Goal: Transaction & Acquisition: Download file/media

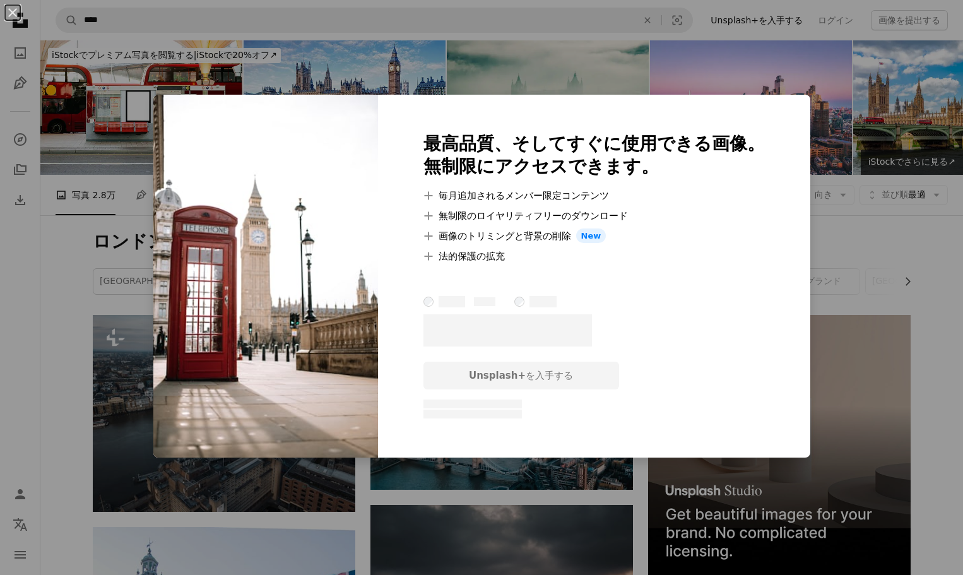
scroll to position [3851, 0]
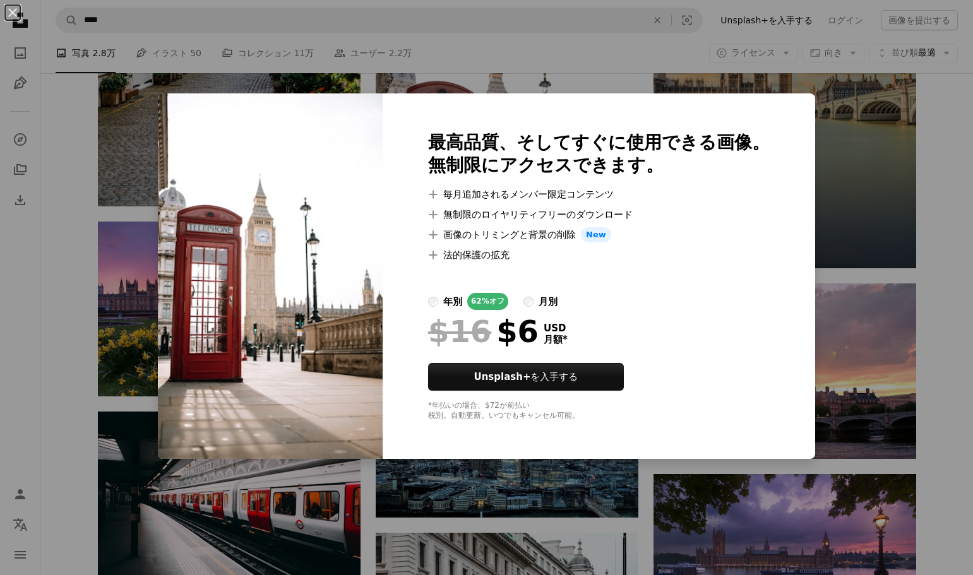
click at [865, 370] on div "An X shape 最高品質、そしてすぐに使用できる画像。 無制限にアクセスできます。 A plus sign 毎月追加されるメンバー限定コンテンツ A p…" at bounding box center [486, 287] width 973 height 575
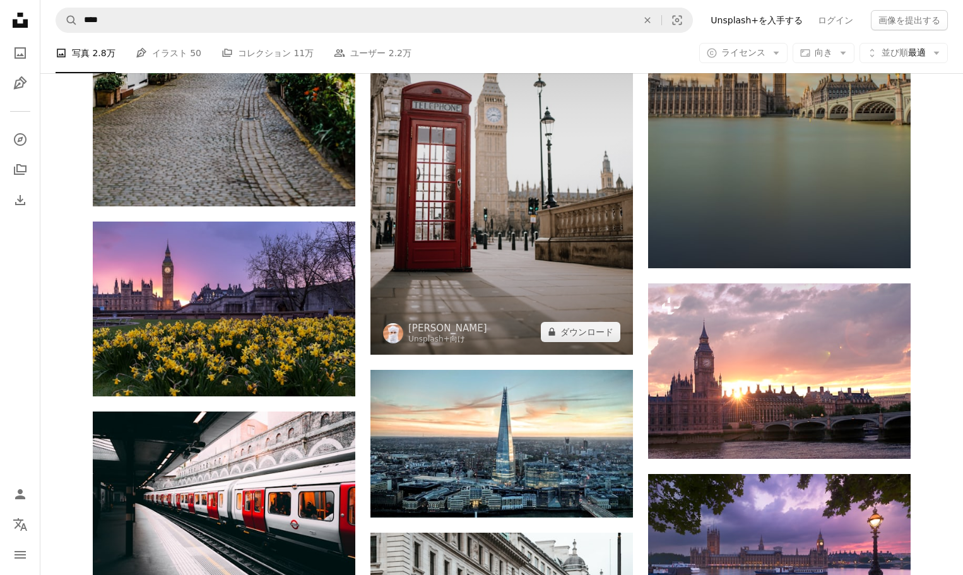
click at [506, 283] on img at bounding box center [502, 158] width 263 height 394
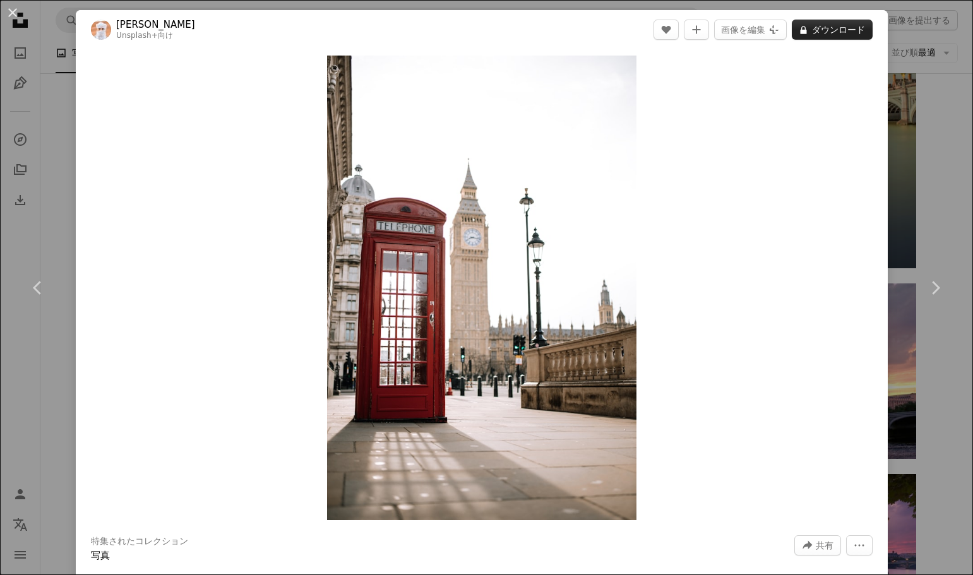
click at [823, 35] on button "A lock ダウンロード" at bounding box center [832, 30] width 81 height 20
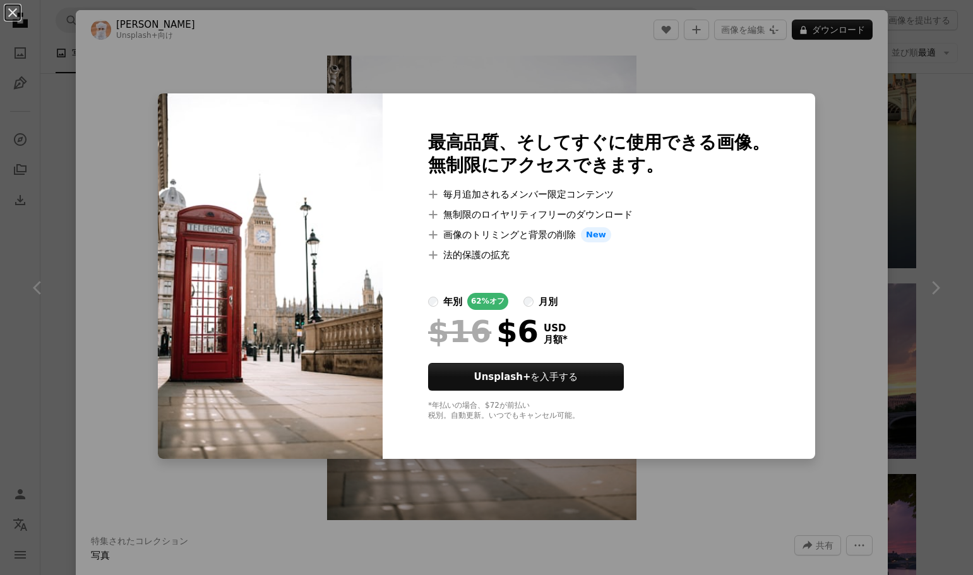
click at [856, 220] on div "An X shape 最高品質、そしてすぐに使用できる画像。 無制限にアクセスできます。 A plus sign 毎月追加されるメンバー限定コンテンツ A p…" at bounding box center [486, 287] width 973 height 575
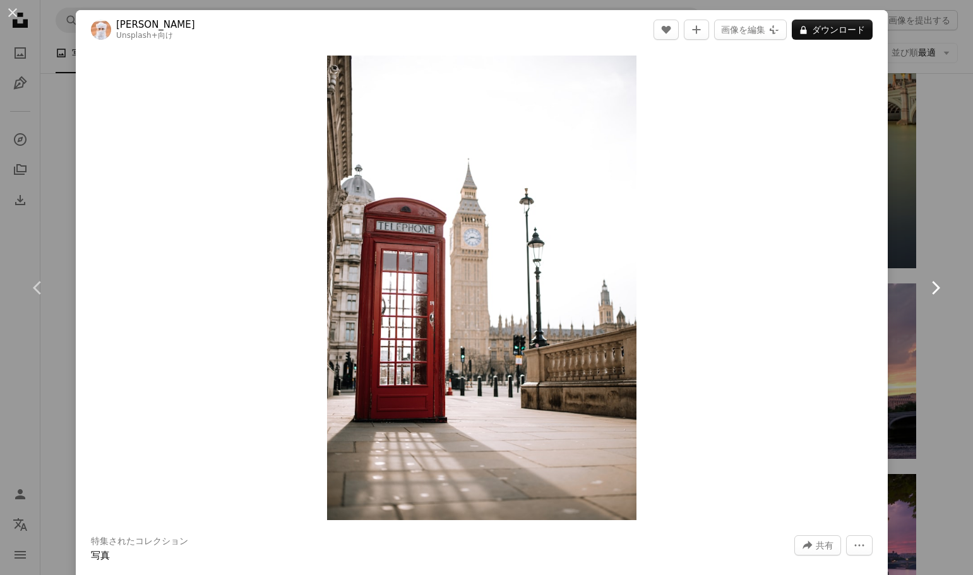
click at [948, 247] on link "Chevron right" at bounding box center [935, 287] width 76 height 121
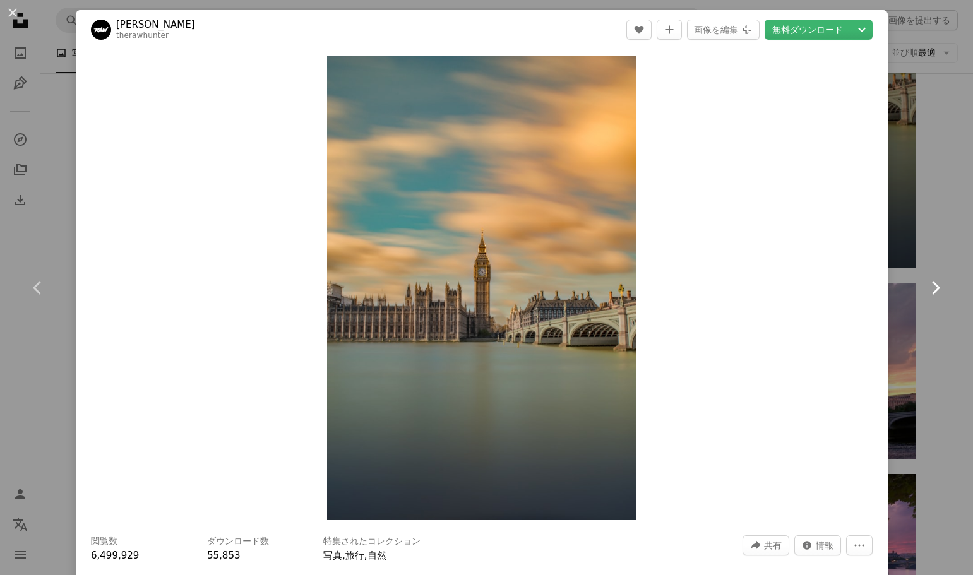
click at [927, 247] on link "Chevron right" at bounding box center [935, 287] width 76 height 121
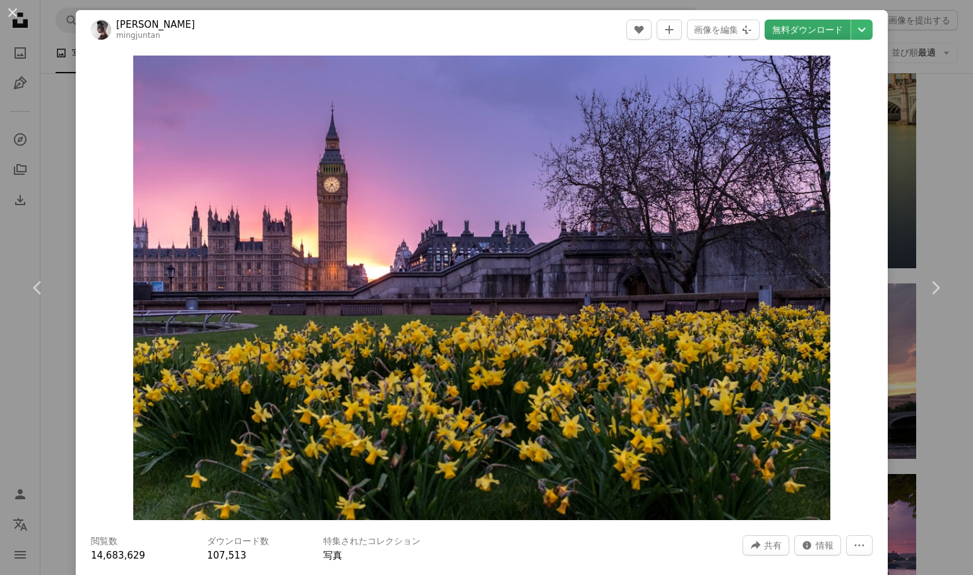
click at [807, 31] on link "無料ダウンロード" at bounding box center [807, 30] width 86 height 20
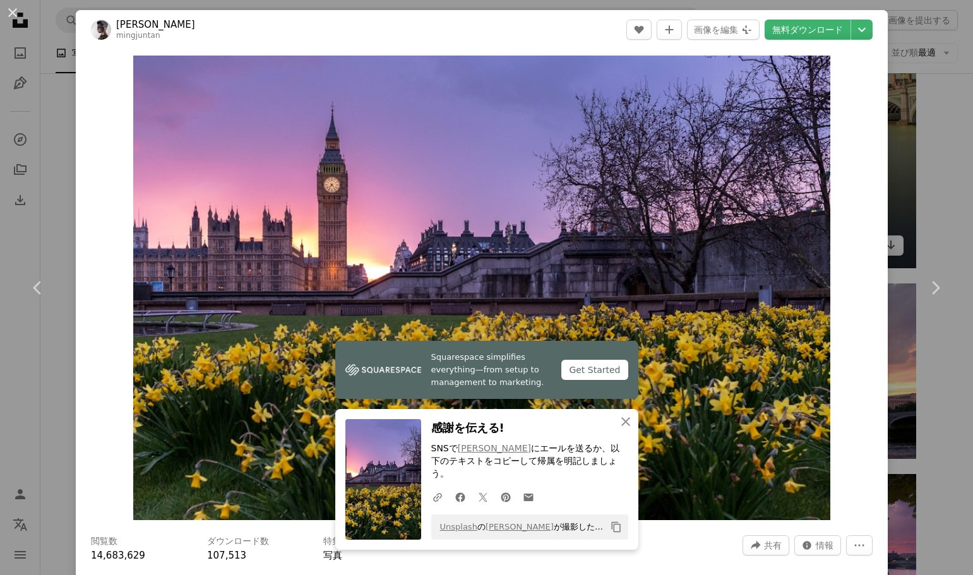
click at [896, 118] on div "An X shape Chevron left Chevron right [PERSON_NAME] A heart A plus sign 画像を編集 P…" at bounding box center [486, 287] width 973 height 575
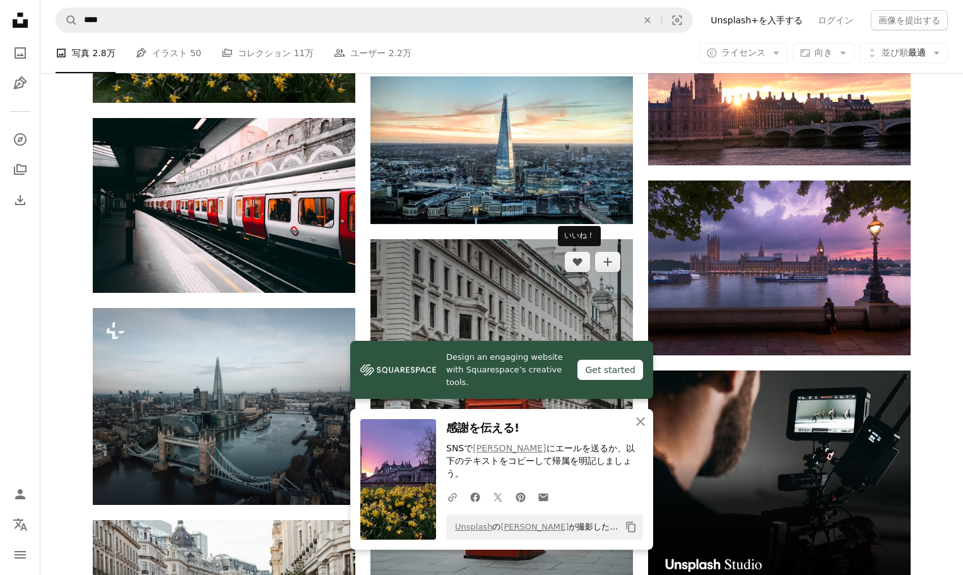
scroll to position [4166, 0]
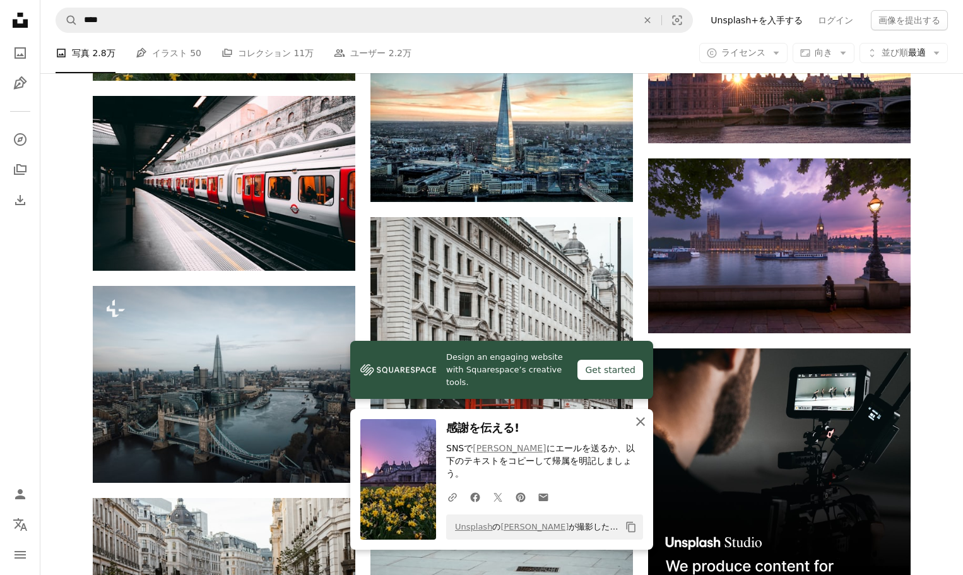
click at [637, 429] on icon "An X shape" at bounding box center [640, 421] width 15 height 15
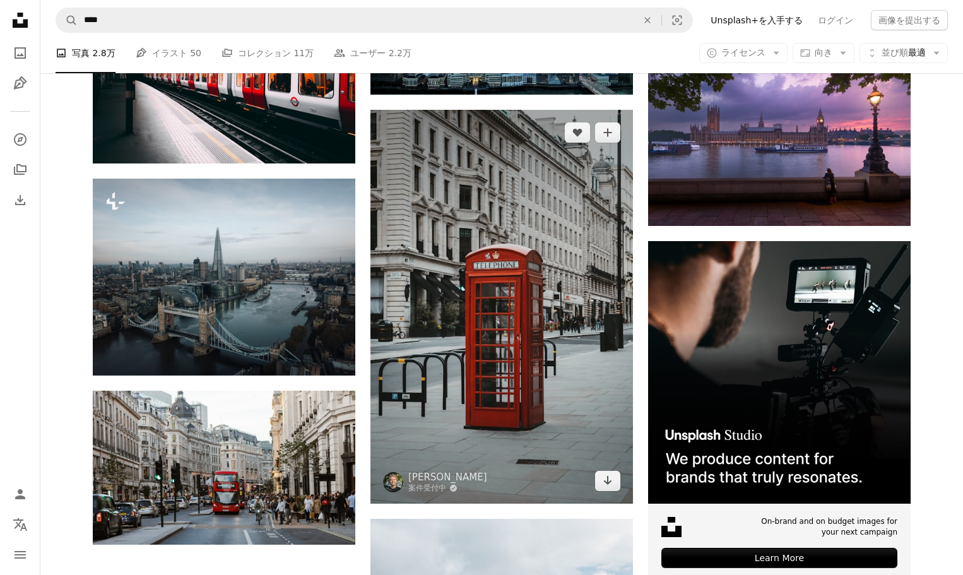
scroll to position [4356, 0]
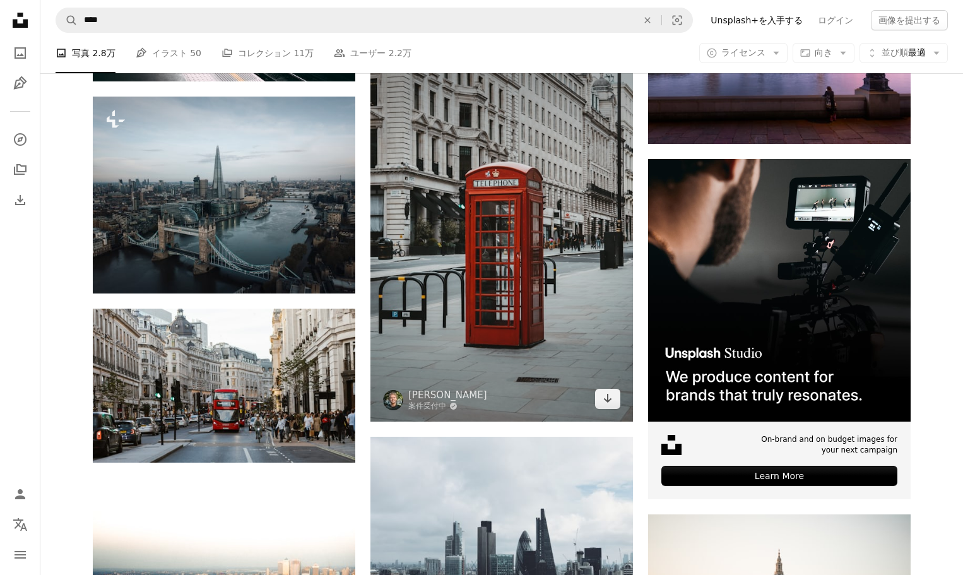
click at [481, 262] on img at bounding box center [502, 225] width 263 height 394
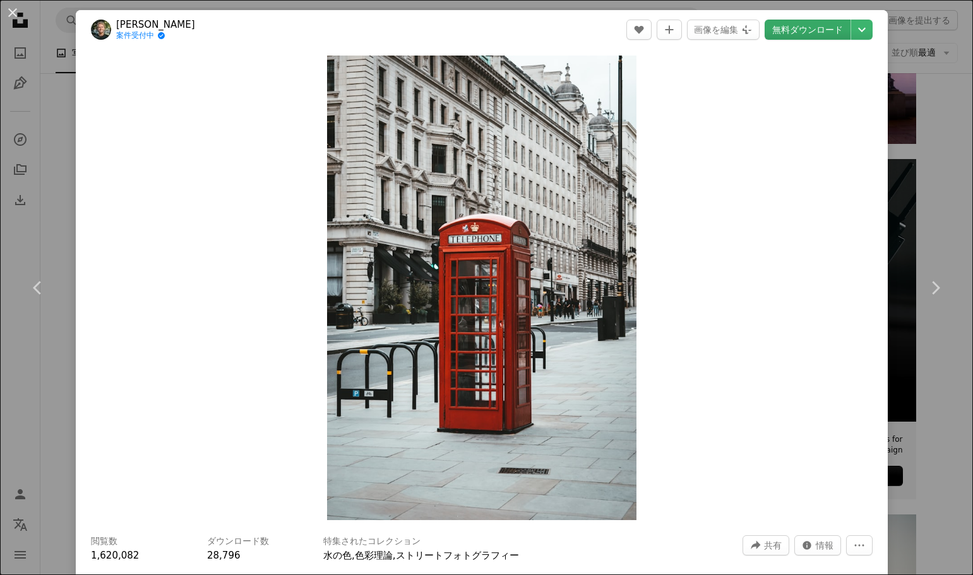
click at [790, 27] on link "無料ダウンロード" at bounding box center [807, 30] width 86 height 20
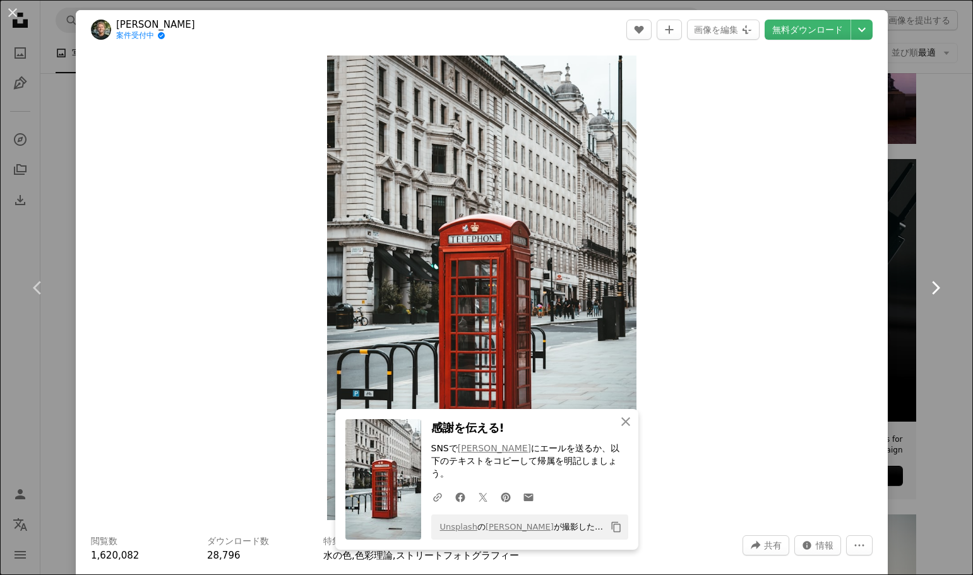
click at [936, 246] on link "Chevron right" at bounding box center [935, 287] width 76 height 121
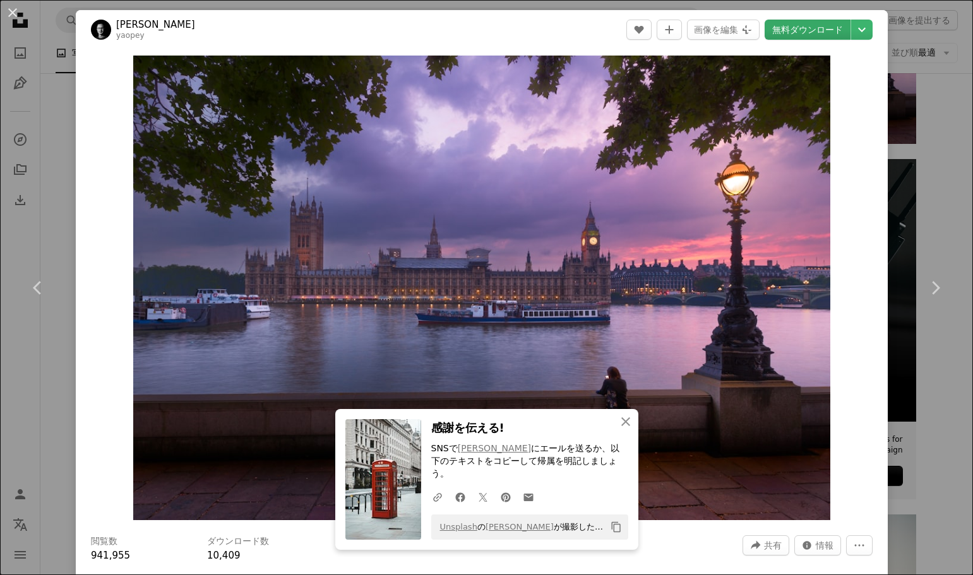
click at [801, 37] on link "無料ダウンロード" at bounding box center [807, 30] width 86 height 20
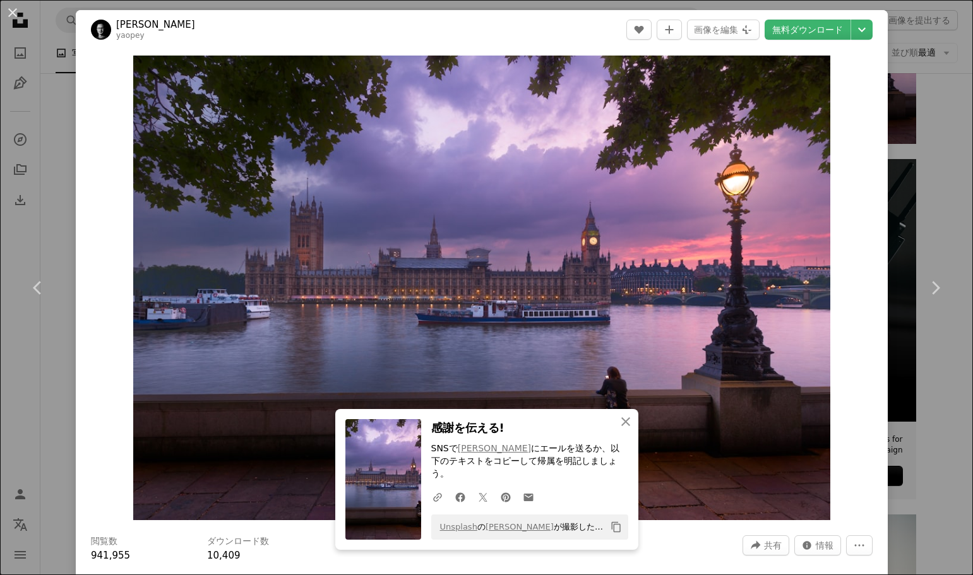
click at [936, 215] on div "An X shape Chevron left Chevron right Yaopey Yong yaopey A heart A plus sign 画像…" at bounding box center [486, 287] width 973 height 575
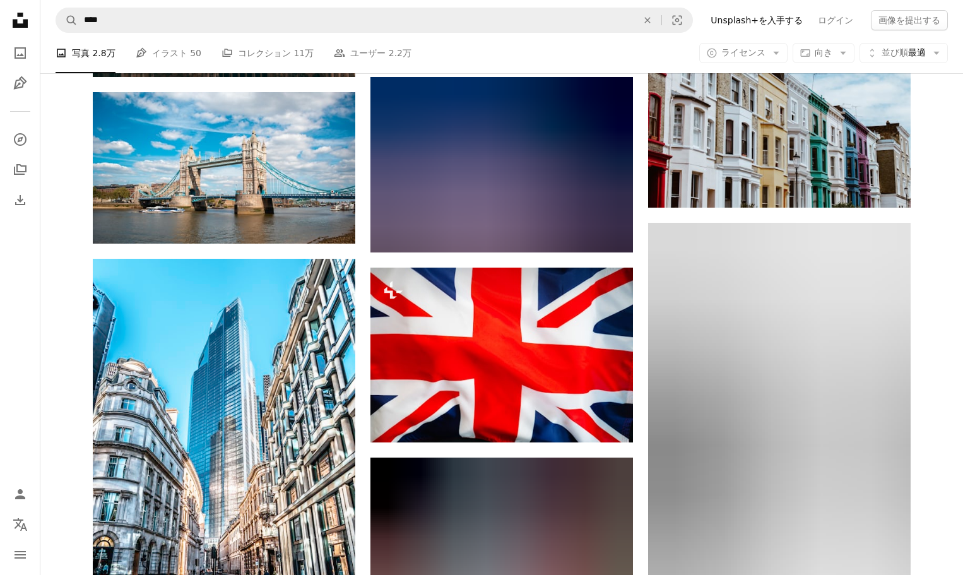
scroll to position [8143, 0]
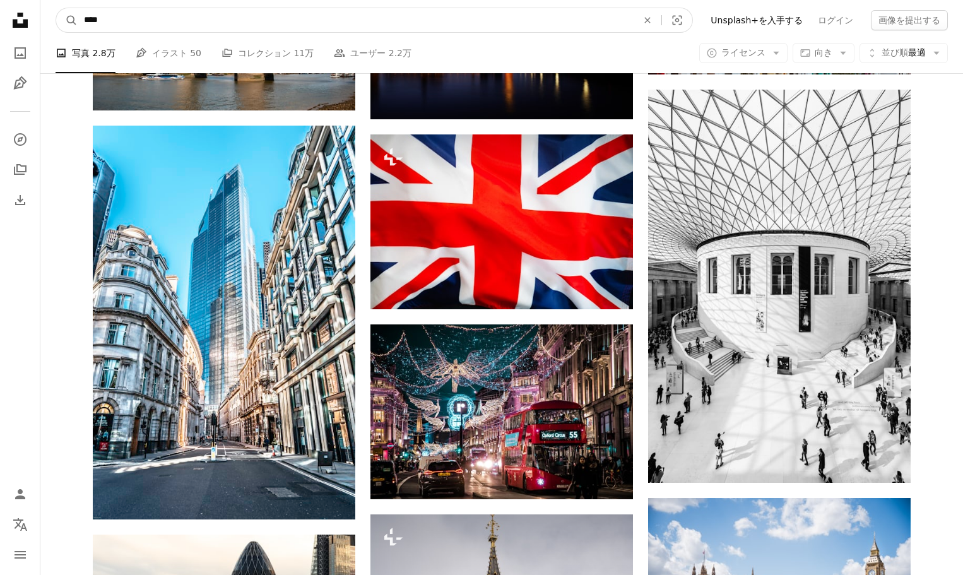
drag, startPoint x: 157, startPoint y: 16, endPoint x: 40, endPoint y: 18, distance: 116.8
type input "***"
click button "A magnifying glass" at bounding box center [66, 20] width 21 height 24
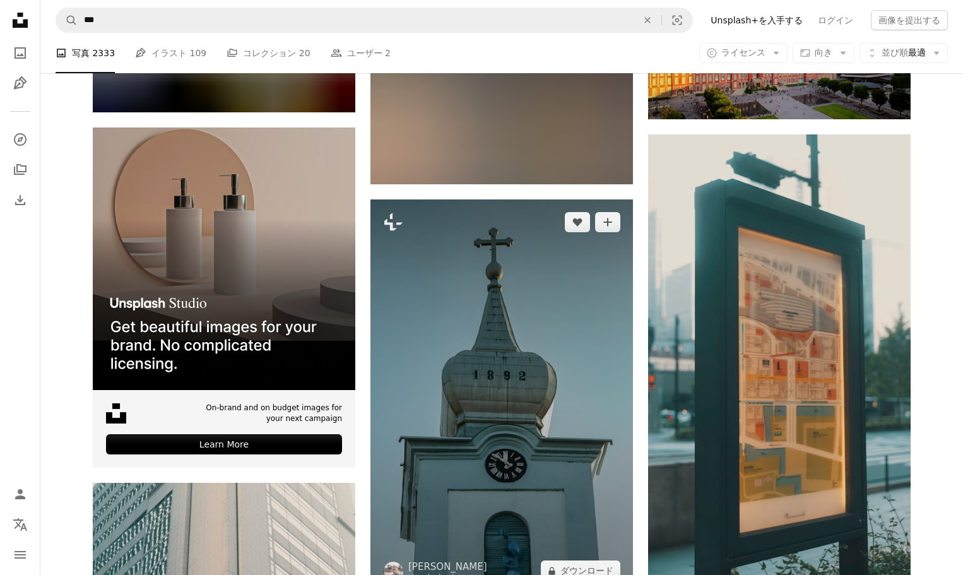
scroll to position [2399, 0]
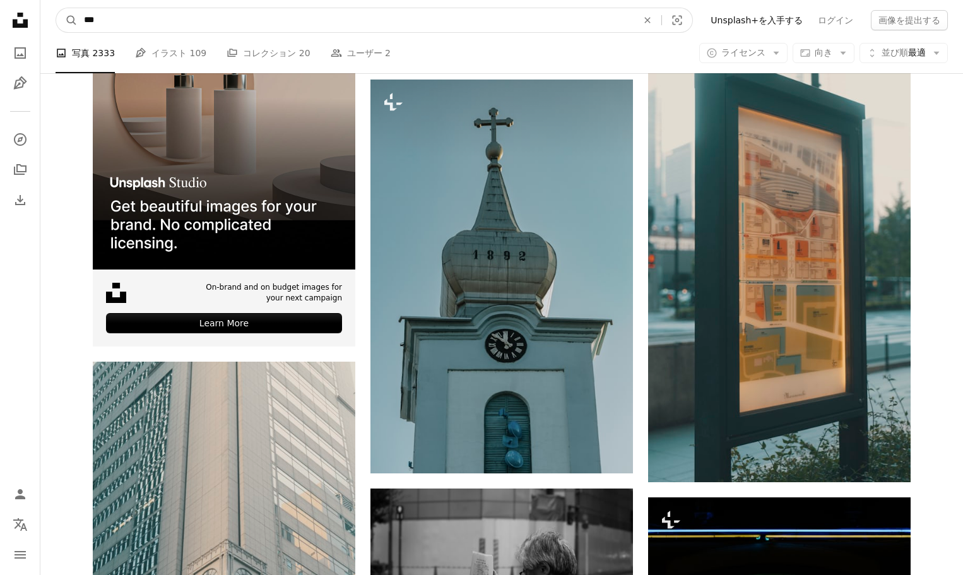
click at [193, 25] on input "***" at bounding box center [356, 20] width 556 height 24
type input "*"
type input "*****"
click button "A magnifying glass" at bounding box center [66, 20] width 21 height 24
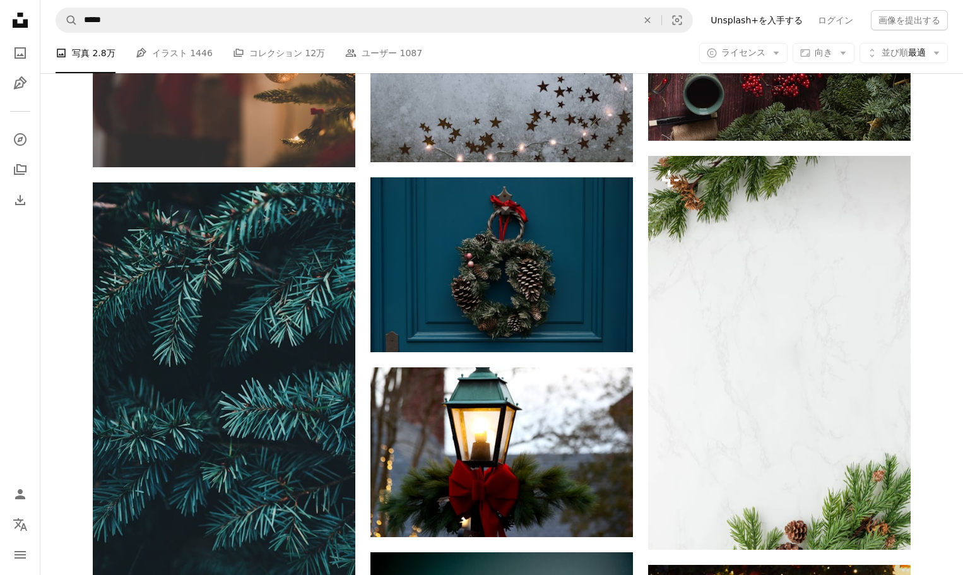
scroll to position [1136, 0]
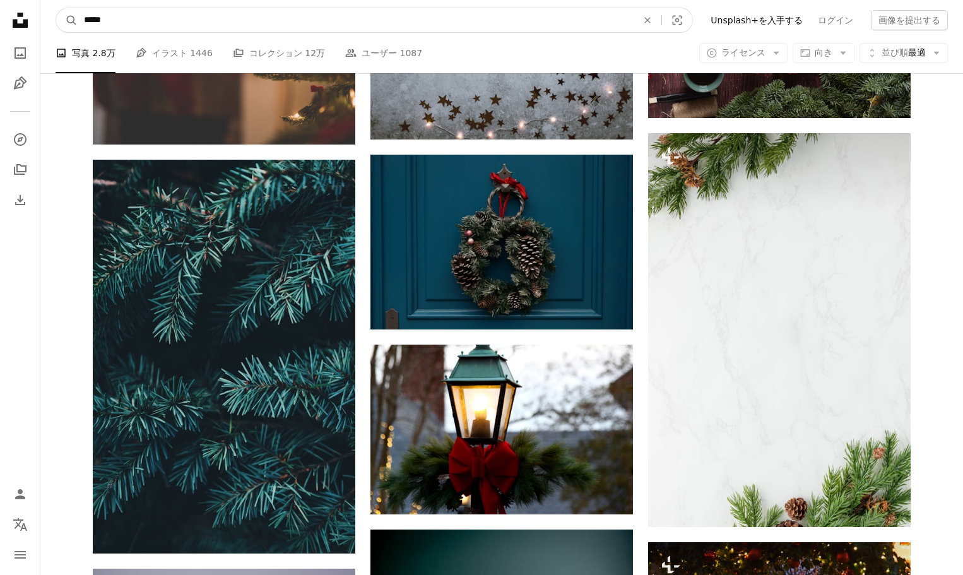
click at [167, 25] on input "*****" at bounding box center [356, 20] width 556 height 24
type input "*********"
click button "A magnifying glass" at bounding box center [66, 20] width 21 height 24
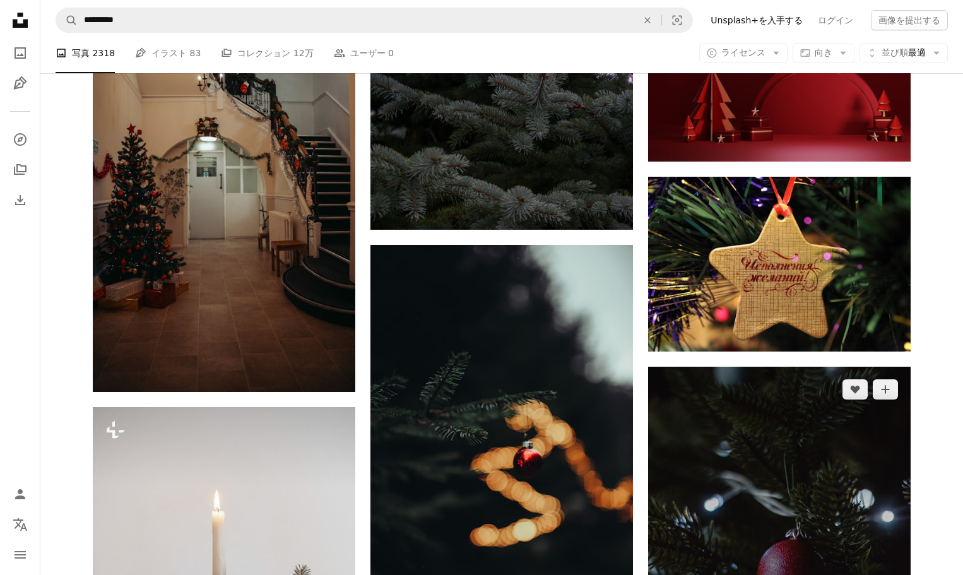
scroll to position [1326, 0]
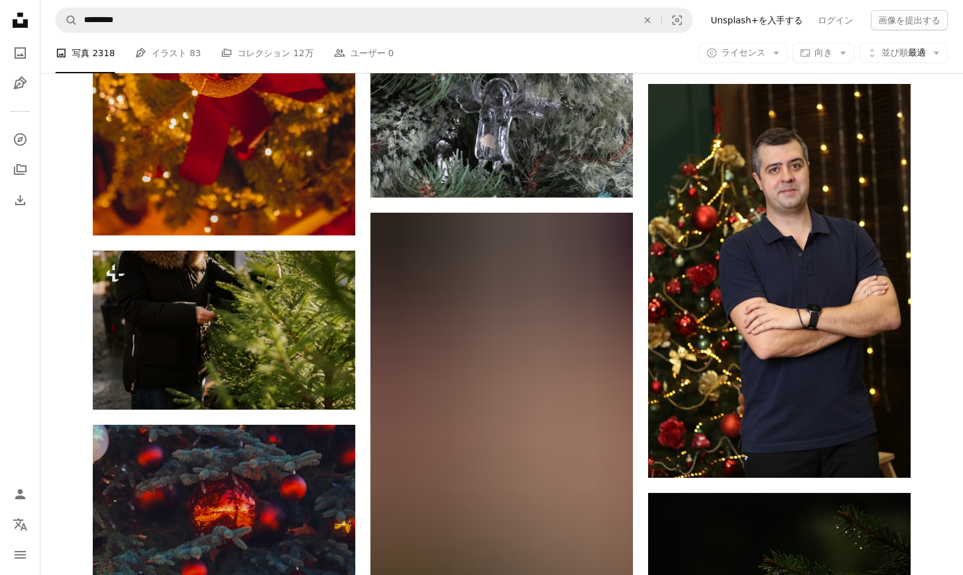
scroll to position [5351, 0]
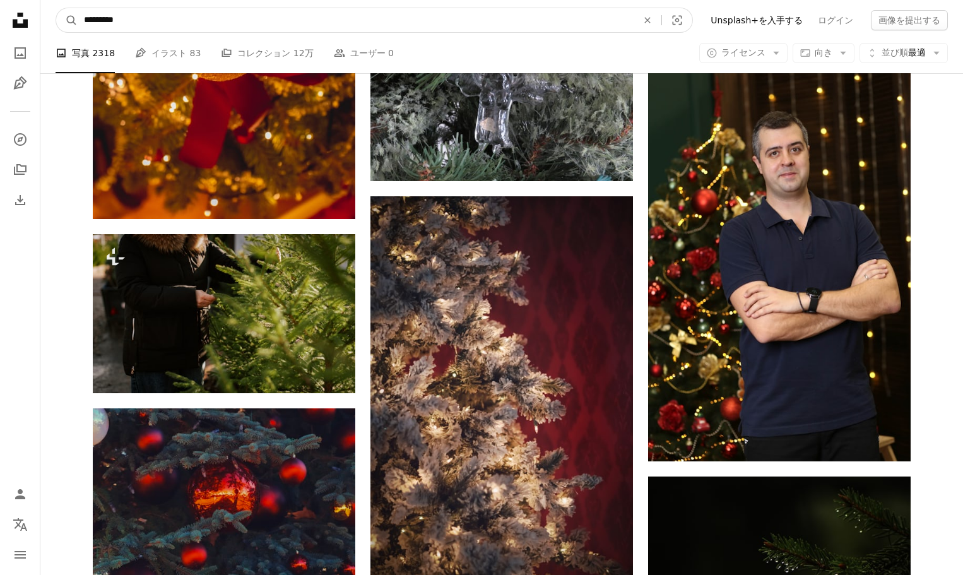
drag, startPoint x: 127, startPoint y: 21, endPoint x: 155, endPoint y: 23, distance: 27.9
click at [155, 23] on input "*********" at bounding box center [356, 20] width 556 height 24
type input "*********"
click button "A magnifying glass" at bounding box center [66, 20] width 21 height 24
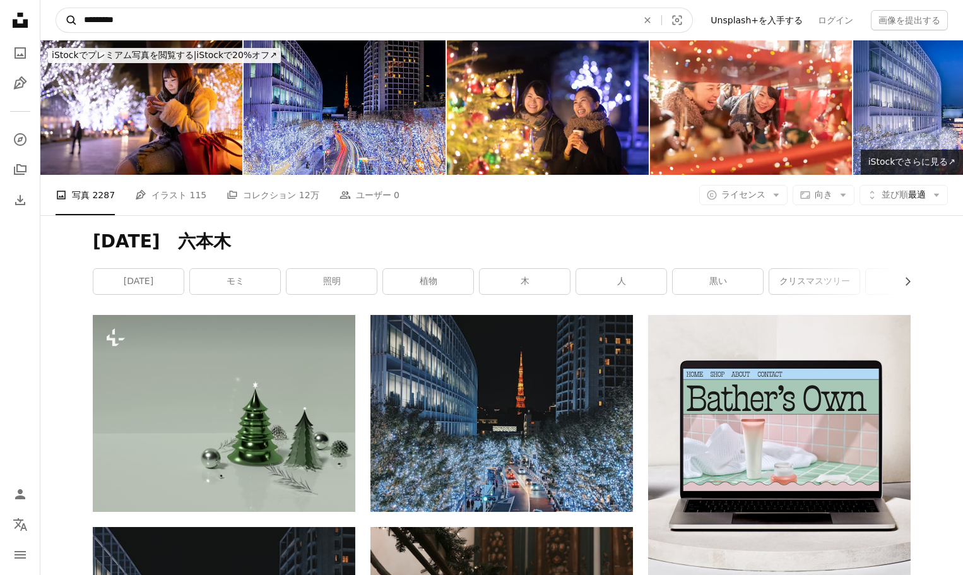
drag, startPoint x: 121, startPoint y: 20, endPoint x: 60, endPoint y: 16, distance: 60.7
click at [60, 16] on form "A magnifying glass ********* An X shape Visual search" at bounding box center [375, 20] width 638 height 25
type input "***"
click button "A magnifying glass" at bounding box center [66, 20] width 21 height 24
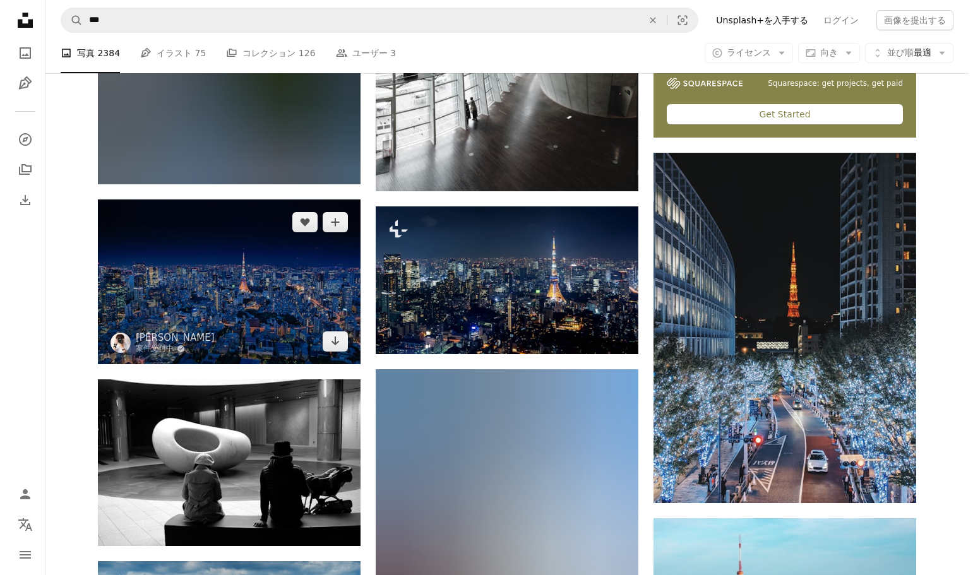
scroll to position [503, 0]
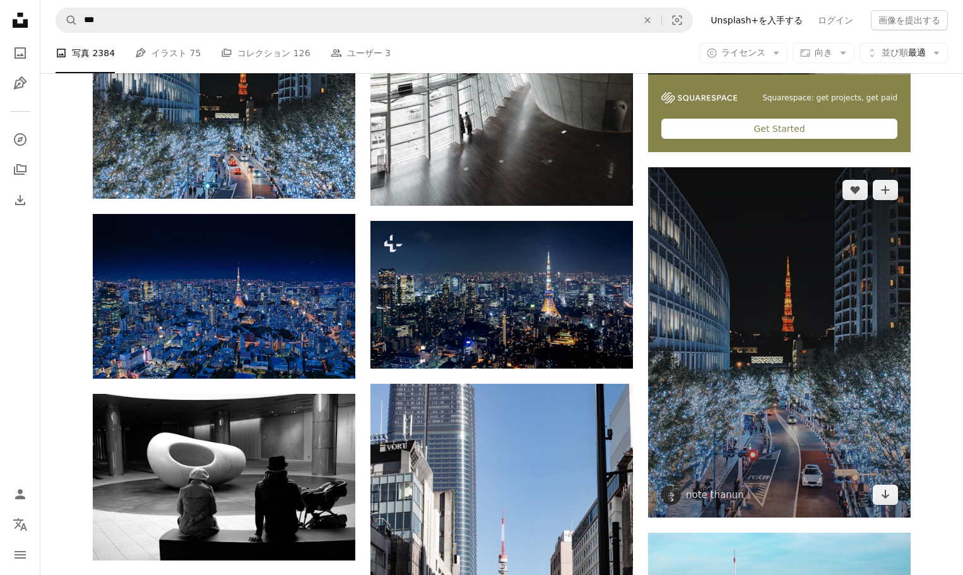
click at [772, 356] on img at bounding box center [779, 342] width 263 height 350
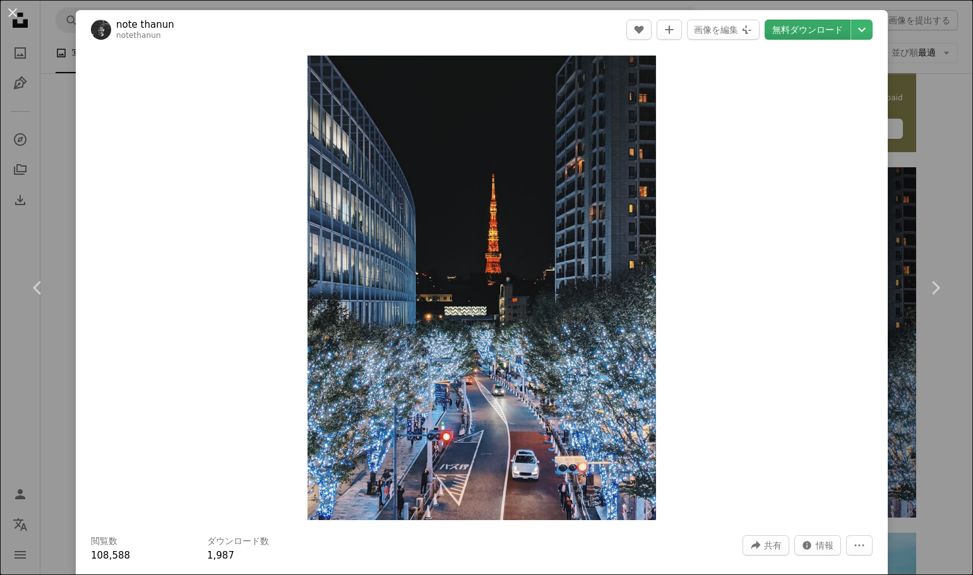
click at [804, 33] on link "無料ダウンロード" at bounding box center [807, 30] width 86 height 20
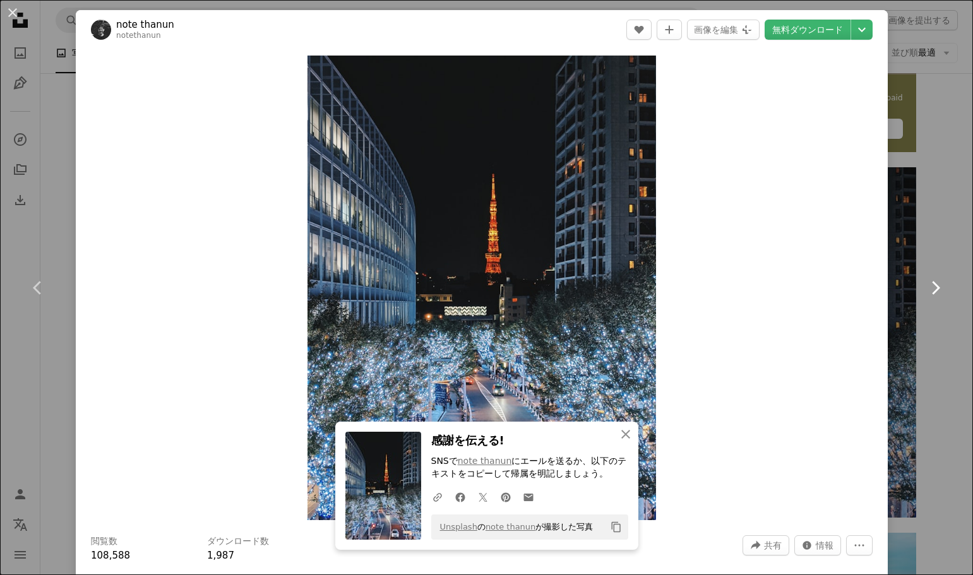
click at [927, 252] on link "Chevron right" at bounding box center [935, 287] width 76 height 121
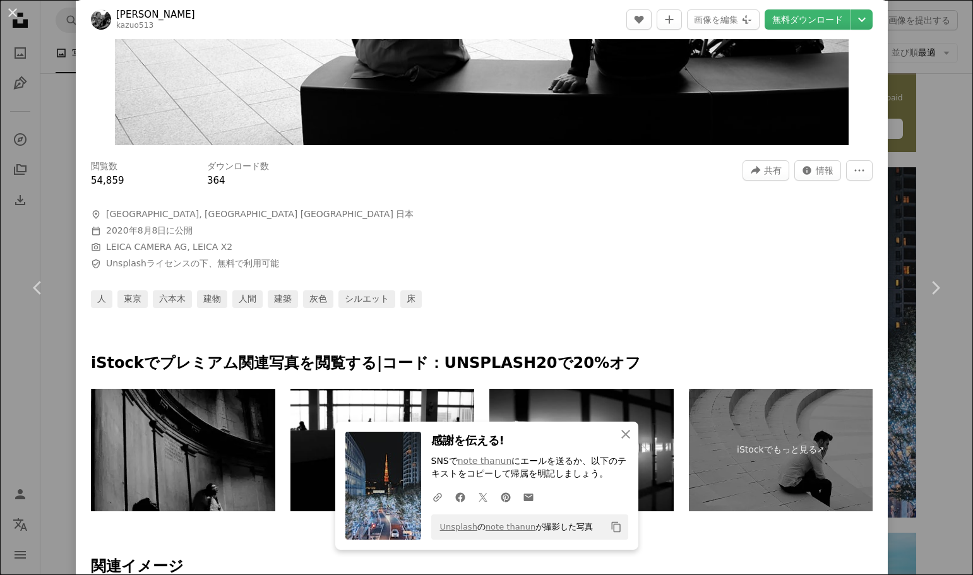
scroll to position [379, 0]
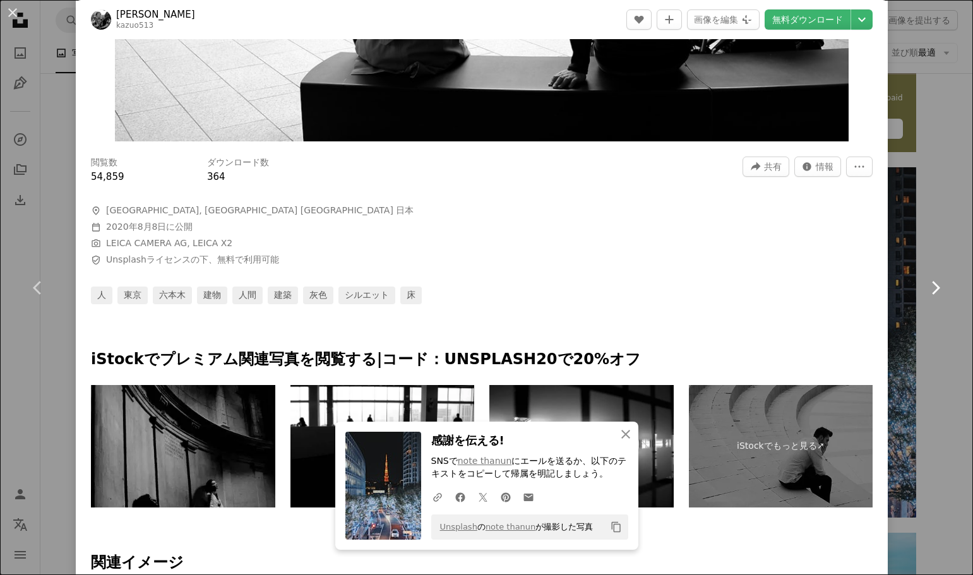
click at [930, 239] on link "Chevron right" at bounding box center [935, 287] width 76 height 121
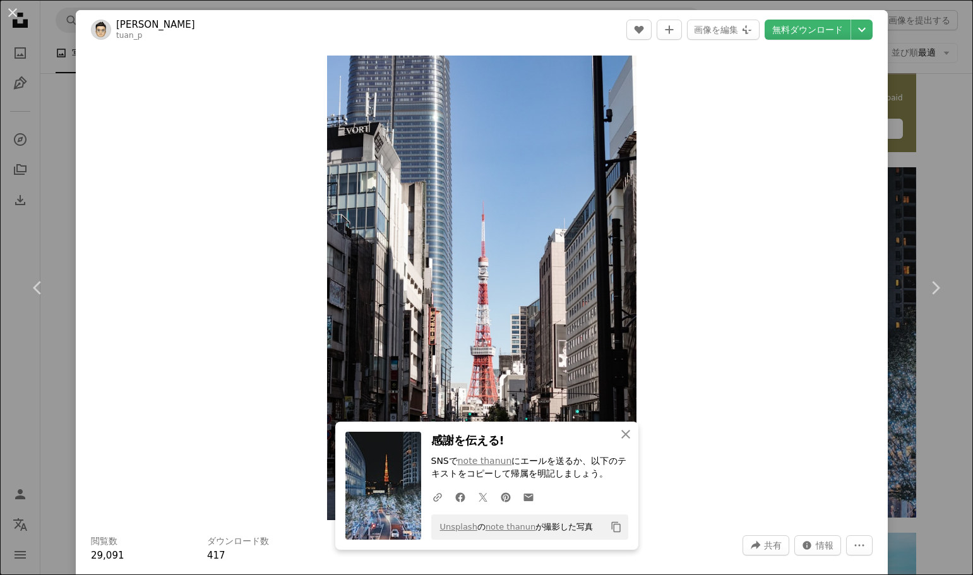
click at [853, 231] on div "Zoom in" at bounding box center [482, 287] width 812 height 477
click at [5, 7] on button "An X shape" at bounding box center [12, 12] width 15 height 15
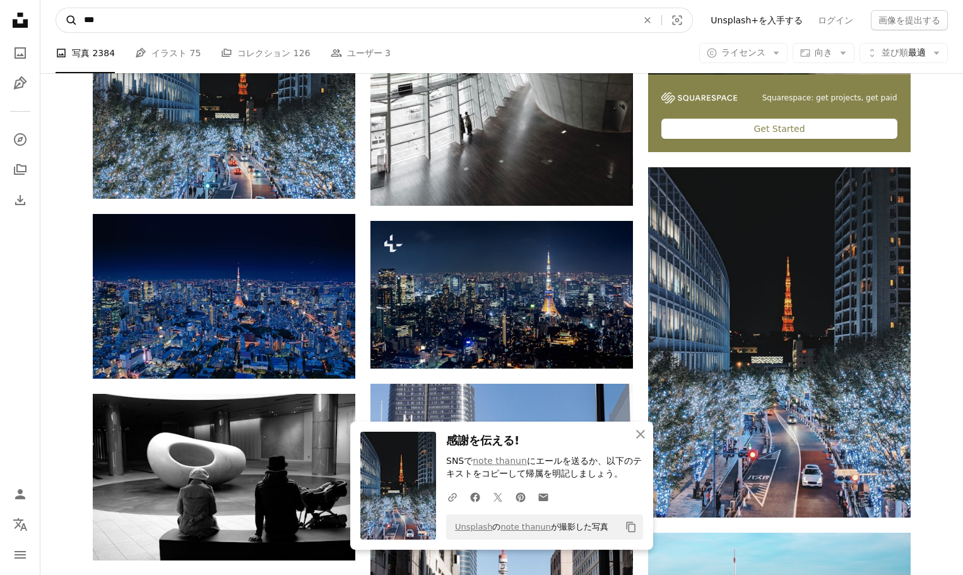
drag, startPoint x: 117, startPoint y: 23, endPoint x: 68, endPoint y: 23, distance: 49.9
click at [68, 23] on form "A magnifying glass *** An X shape Visual search" at bounding box center [375, 20] width 638 height 25
type input "*"
click button "A magnifying glass" at bounding box center [66, 20] width 21 height 24
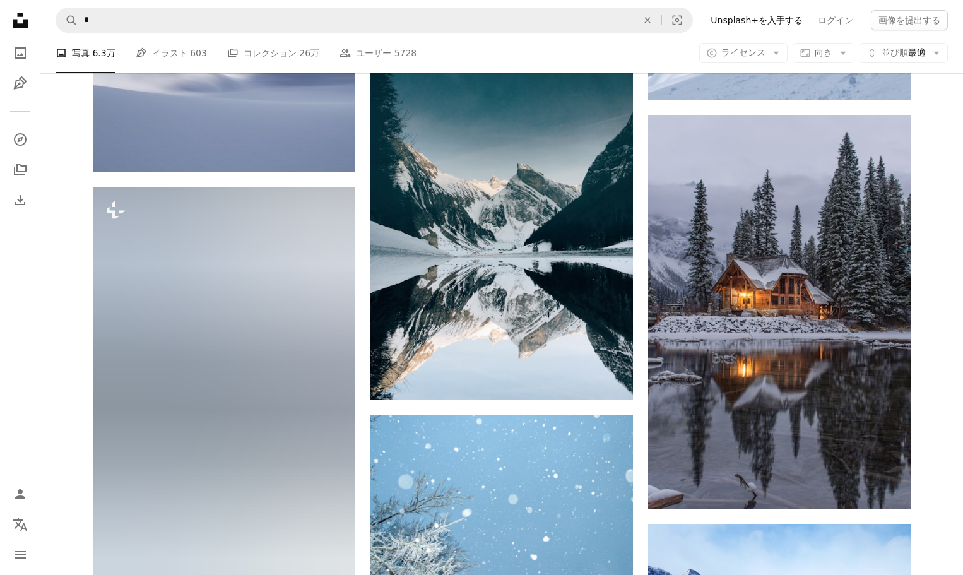
scroll to position [3030, 0]
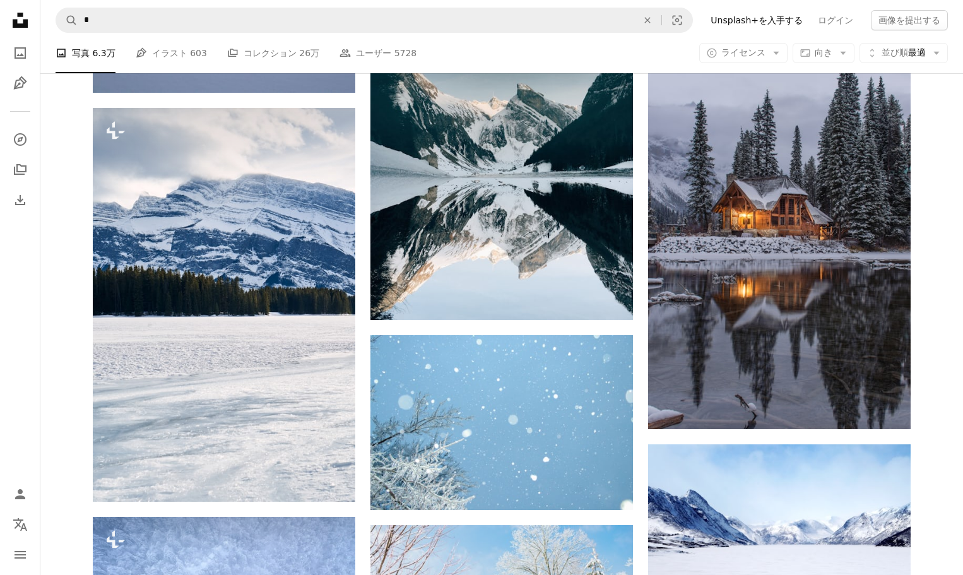
click at [74, 246] on div "Plus sign for Unsplash+ A heart A plus sign Getty Images Unsplash+ 向け A lock ダウ…" at bounding box center [501, 118] width 923 height 5666
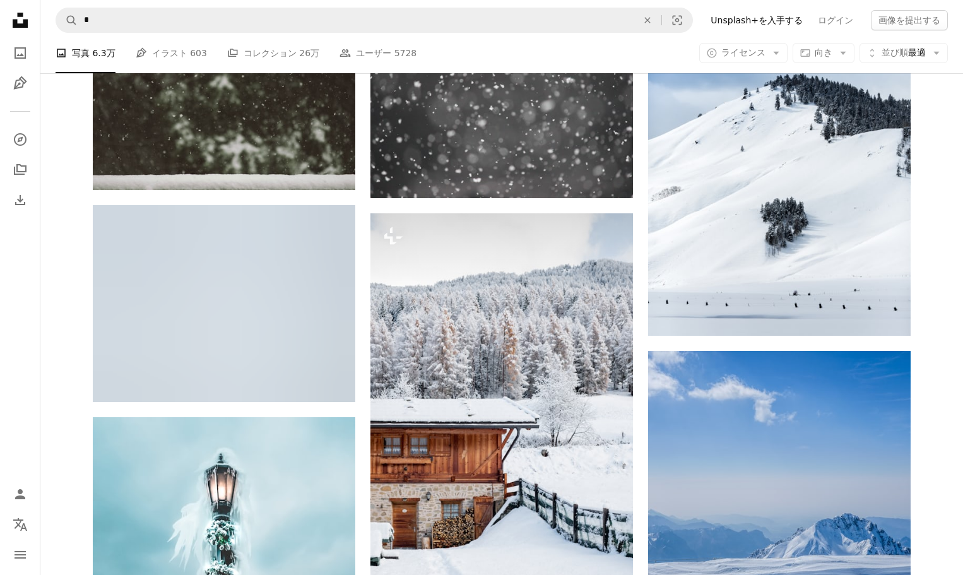
scroll to position [3849, 0]
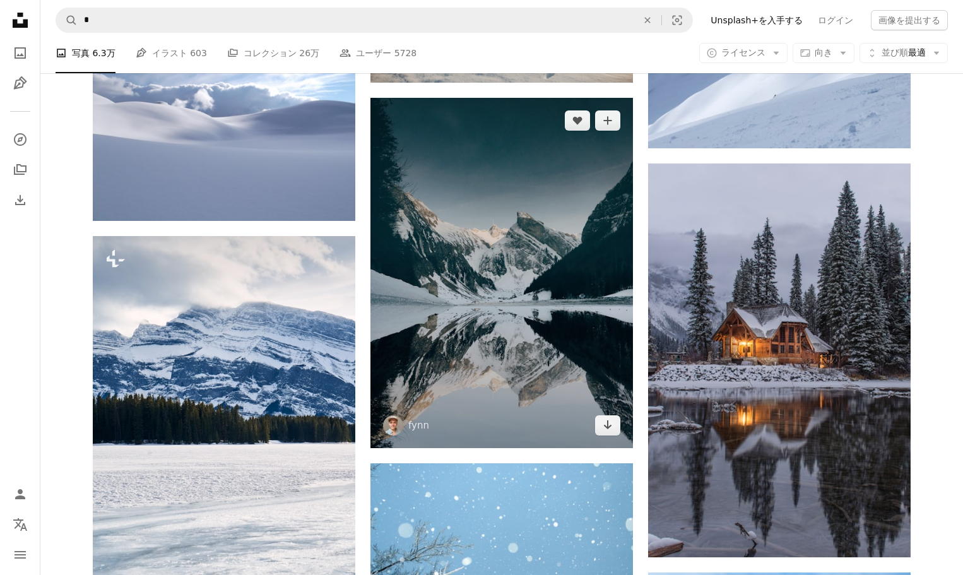
scroll to position [2905, 0]
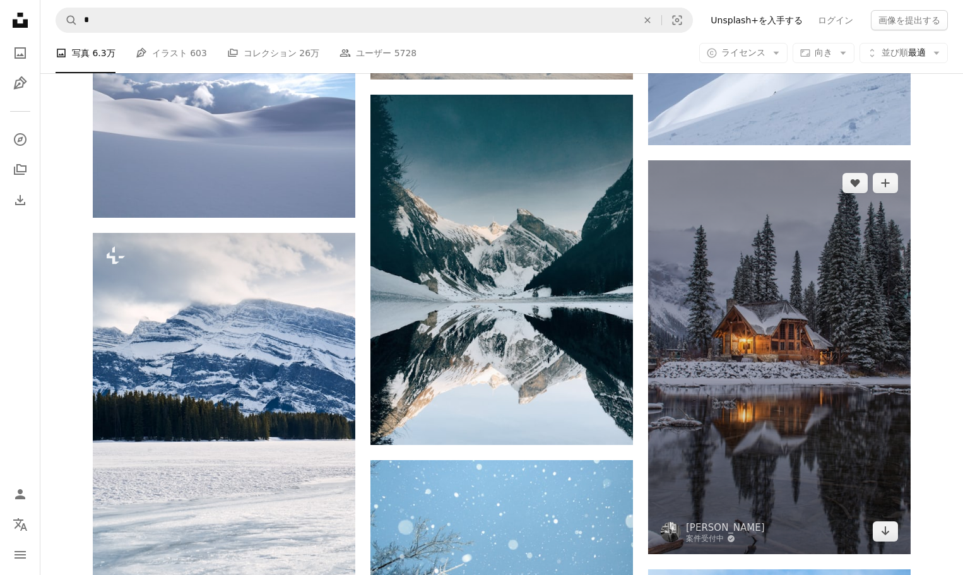
click at [837, 292] on img at bounding box center [779, 357] width 263 height 394
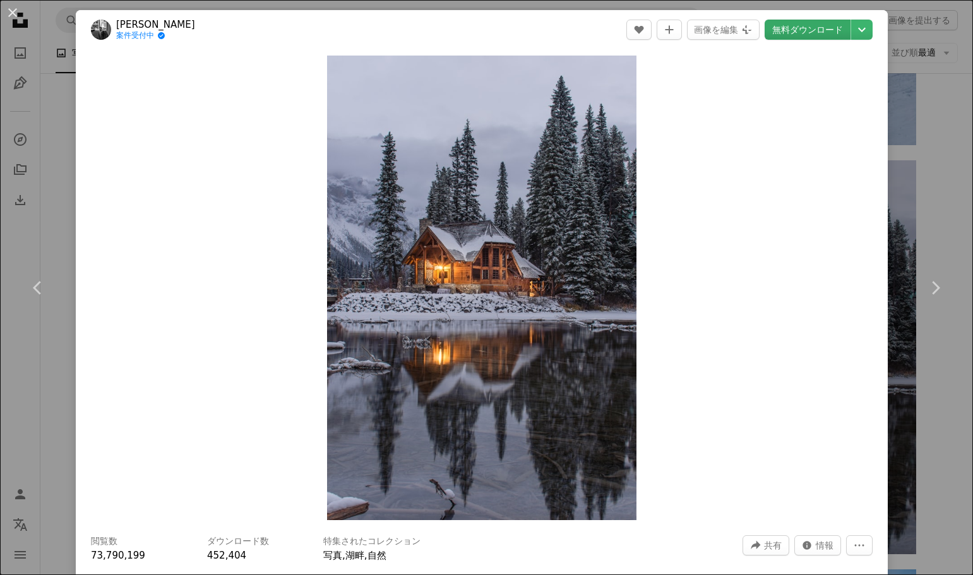
click at [809, 23] on link "無料ダウンロード" at bounding box center [807, 30] width 86 height 20
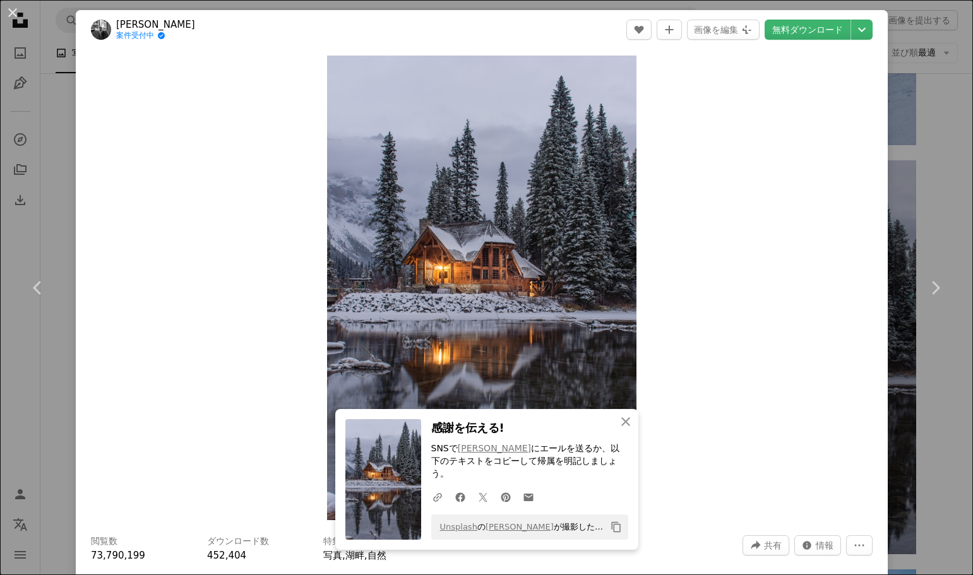
click at [938, 189] on div "An X shape Chevron left Chevron right [PERSON_NAME] 案件受付中 A checkmark inside of…" at bounding box center [486, 287] width 973 height 575
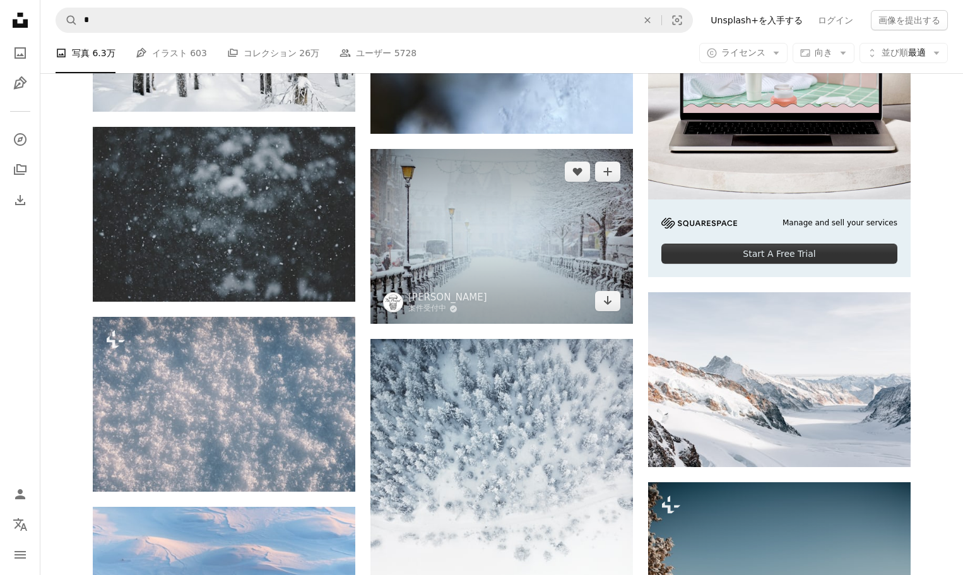
scroll to position [377, 0]
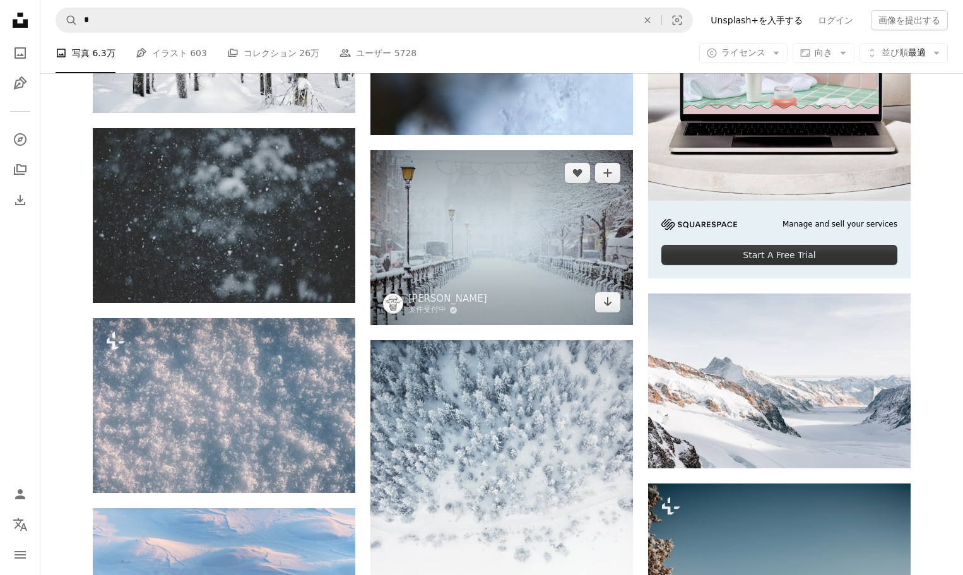
click at [558, 222] on img at bounding box center [502, 237] width 263 height 175
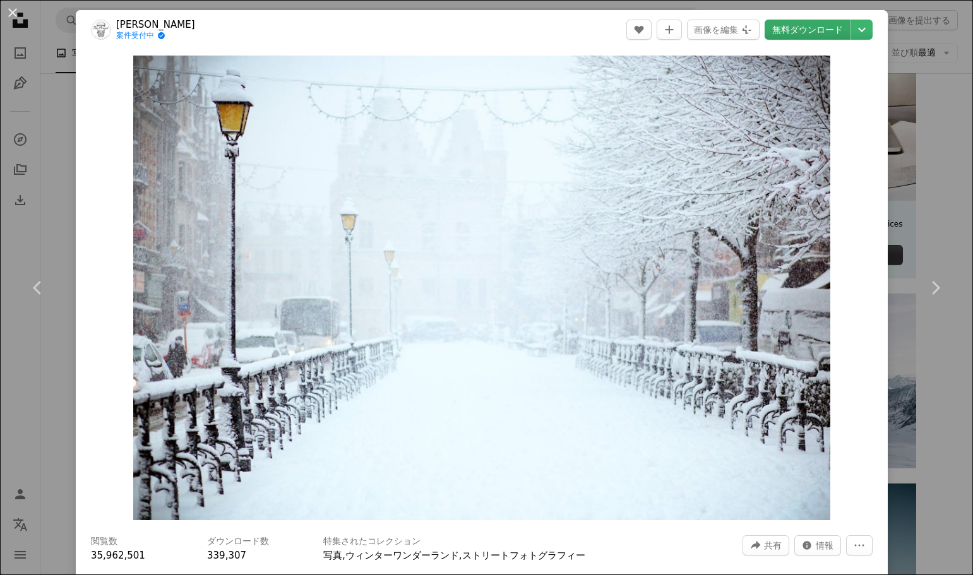
click at [803, 37] on link "無料ダウンロード" at bounding box center [807, 30] width 86 height 20
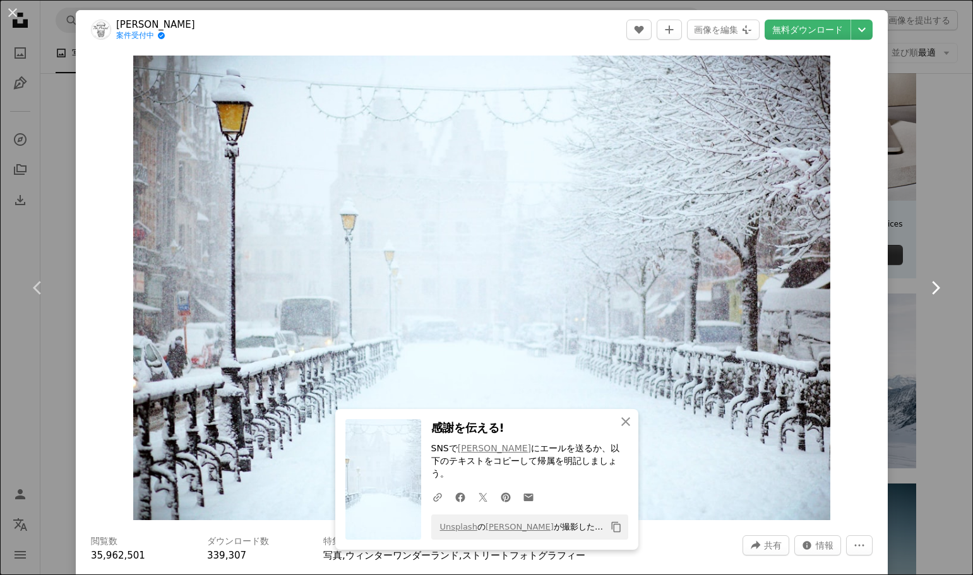
click at [926, 241] on link "Chevron right" at bounding box center [935, 287] width 76 height 121
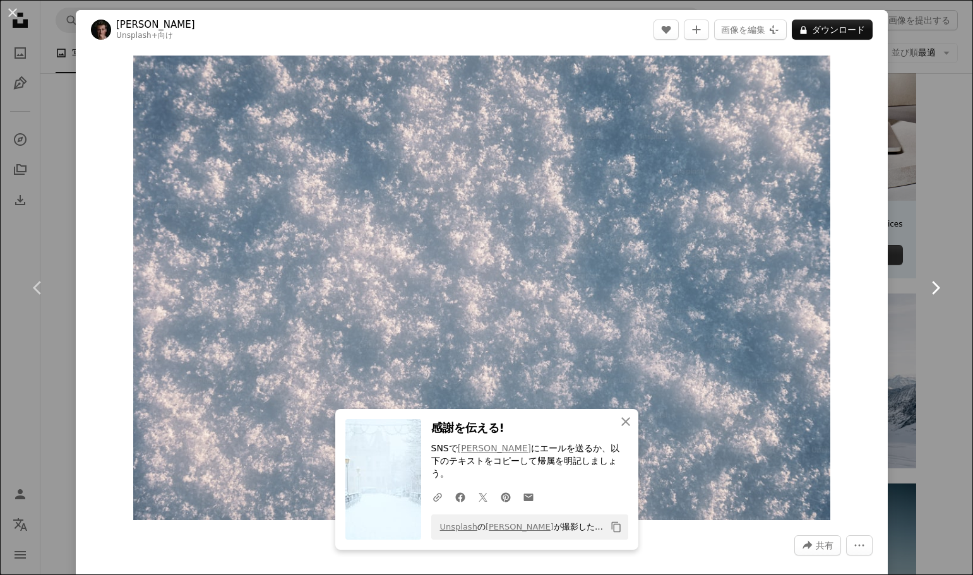
click at [941, 250] on link "Chevron right" at bounding box center [935, 287] width 76 height 121
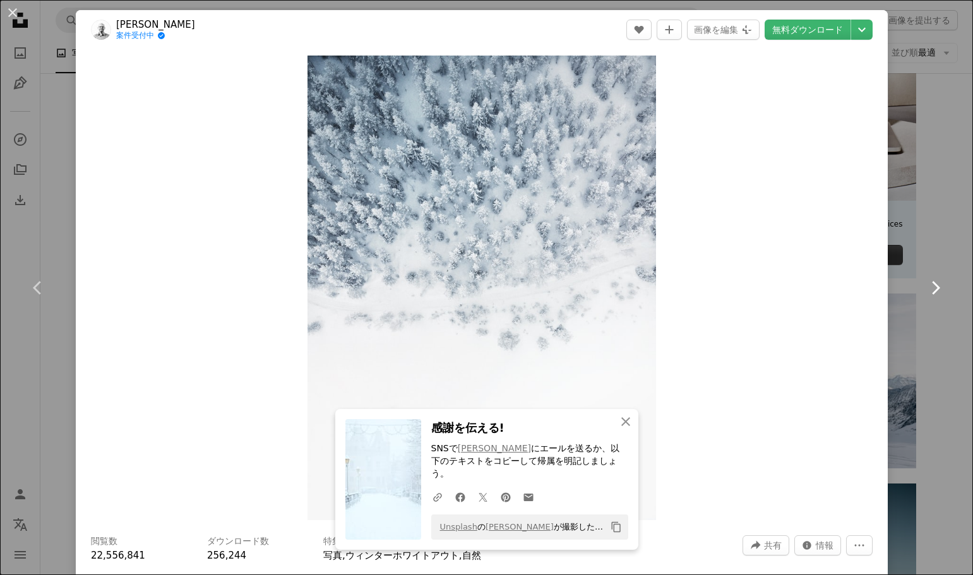
click at [951, 256] on link "Chevron right" at bounding box center [935, 287] width 76 height 121
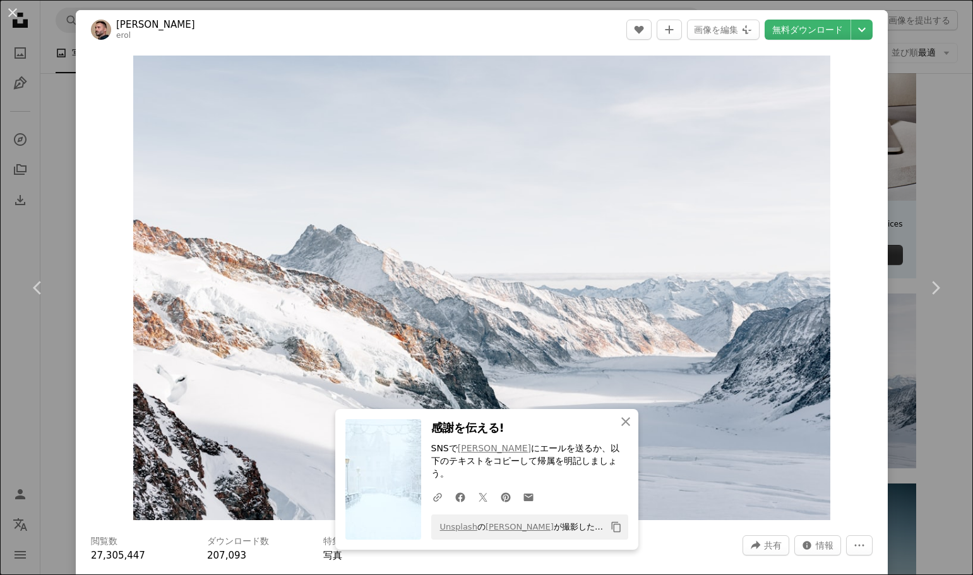
click at [924, 360] on div "An X shape Chevron left Chevron right [PERSON_NAME] [PERSON_NAME] A heart A plu…" at bounding box center [486, 287] width 973 height 575
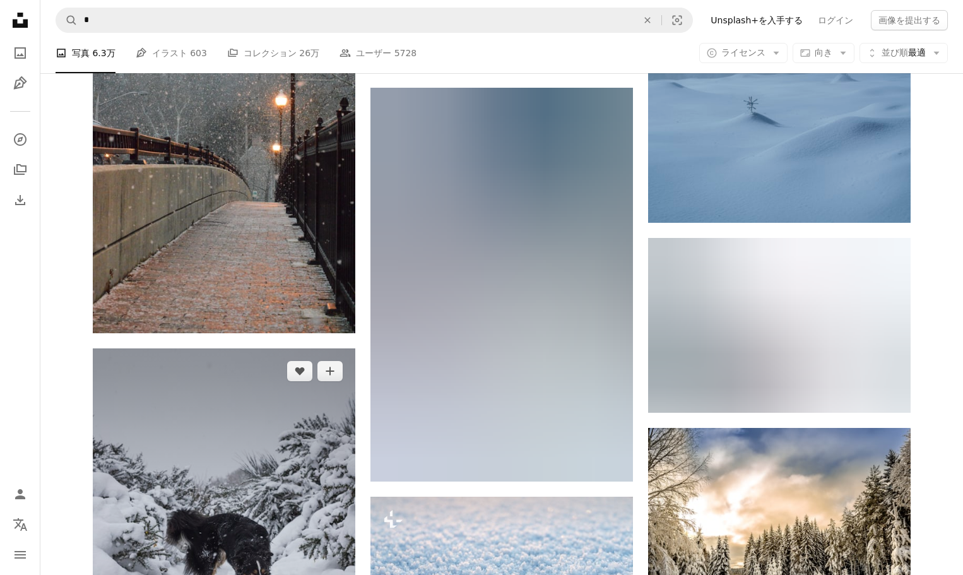
scroll to position [7732, 0]
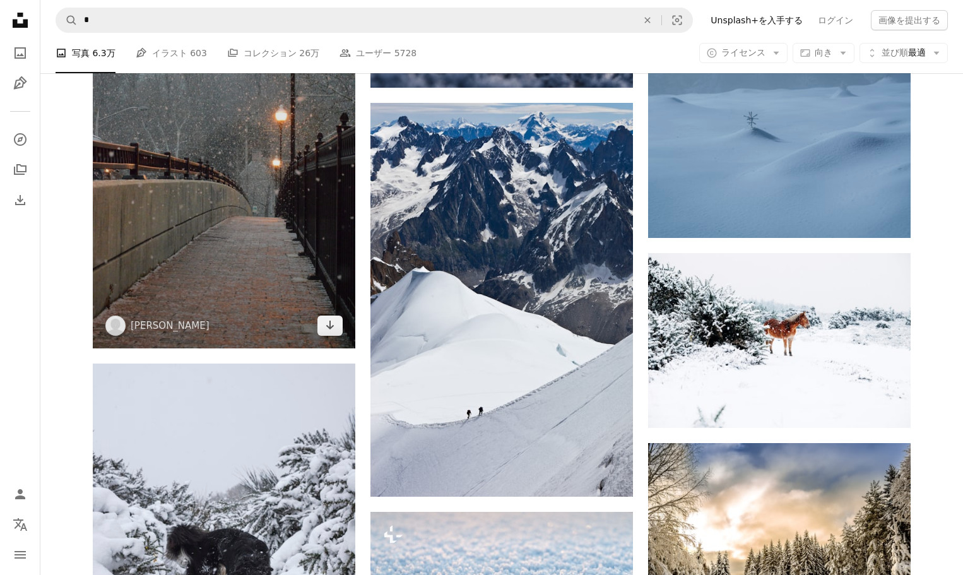
click at [220, 235] on img at bounding box center [224, 150] width 263 height 395
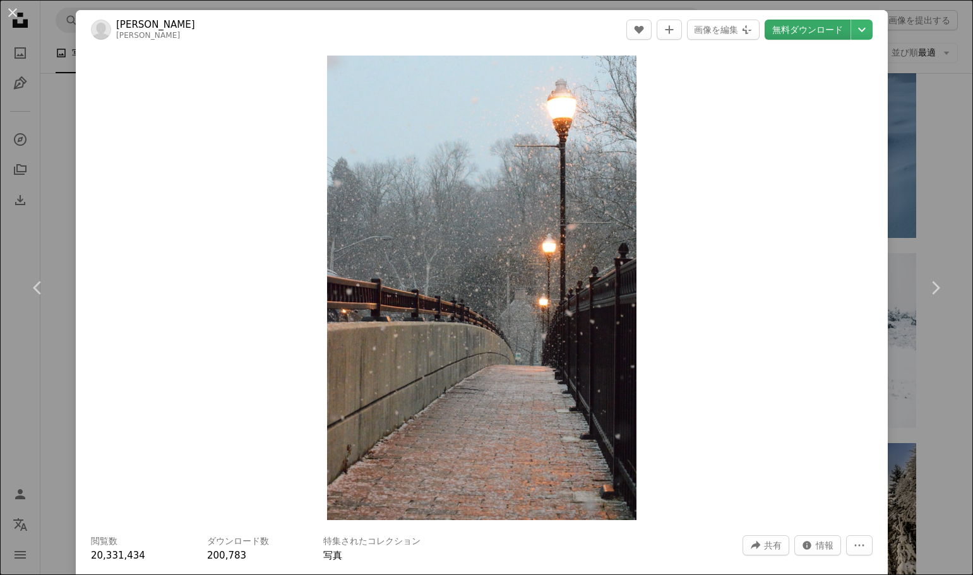
click at [795, 27] on link "無料ダウンロード" at bounding box center [807, 30] width 86 height 20
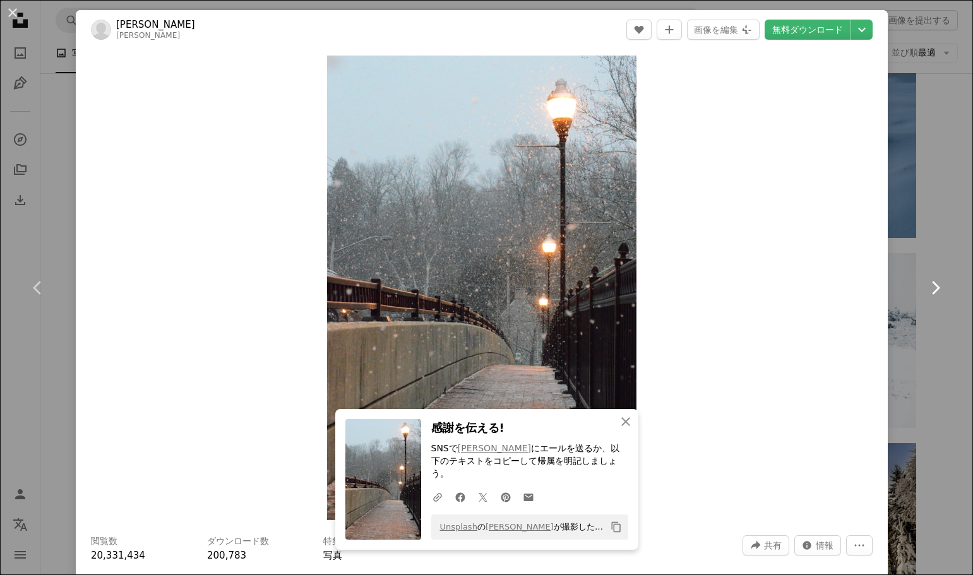
click at [952, 250] on link "Chevron right" at bounding box center [935, 287] width 76 height 121
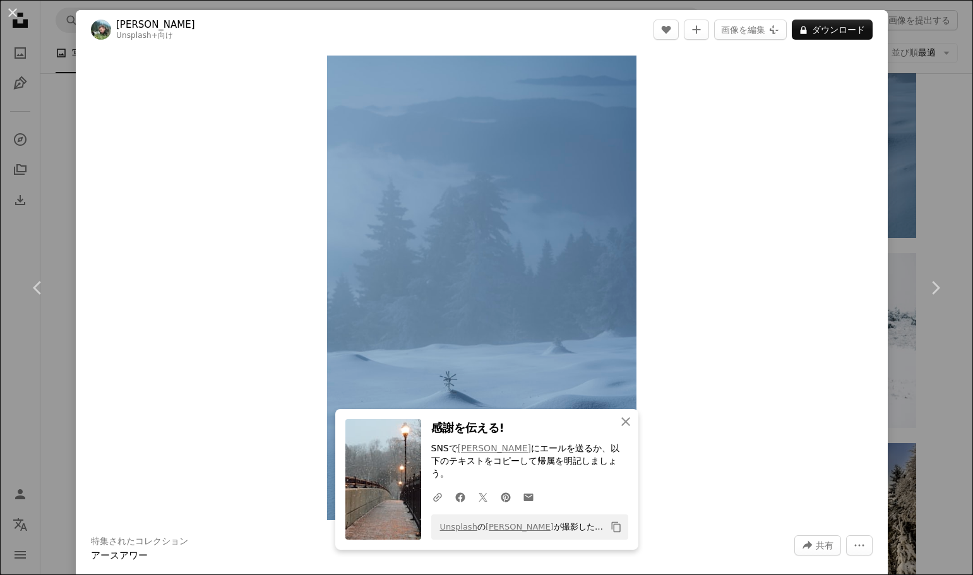
click at [937, 103] on div "An X shape Chevron left Chevron right [PERSON_NAME] Unsplash+ 向け A heart A plus…" at bounding box center [486, 287] width 973 height 575
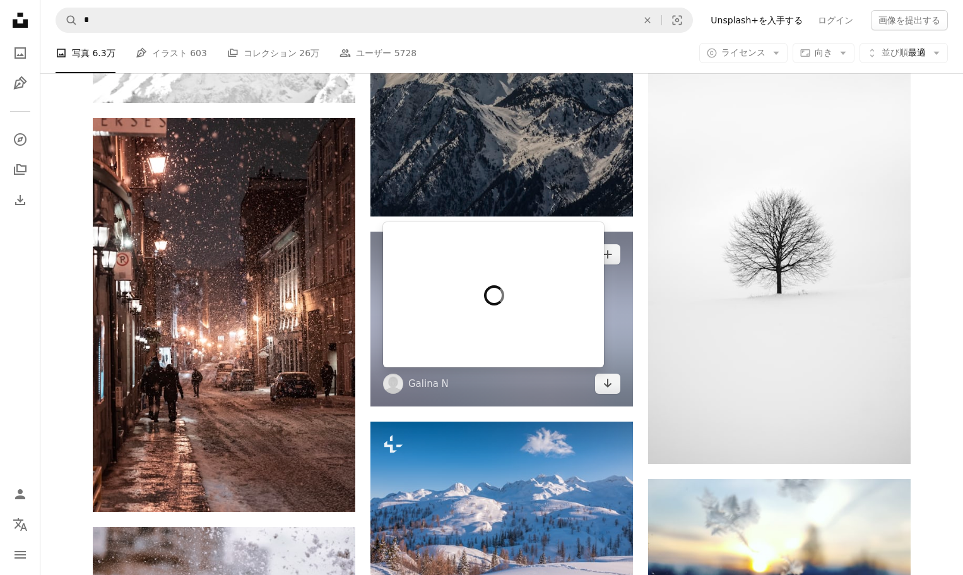
scroll to position [10374, 0]
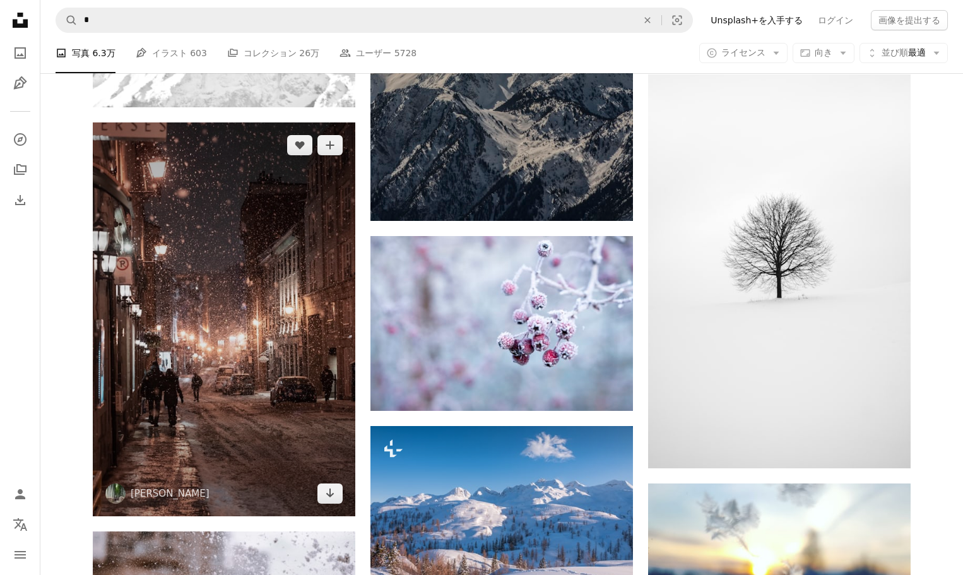
click at [257, 203] on img at bounding box center [224, 319] width 263 height 394
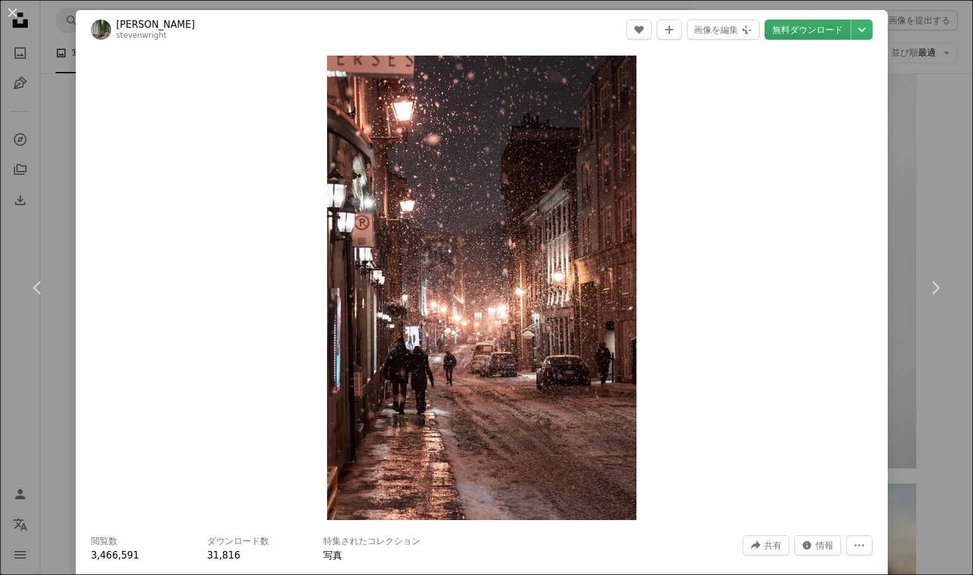
click at [806, 36] on link "無料ダウンロード" at bounding box center [807, 30] width 86 height 20
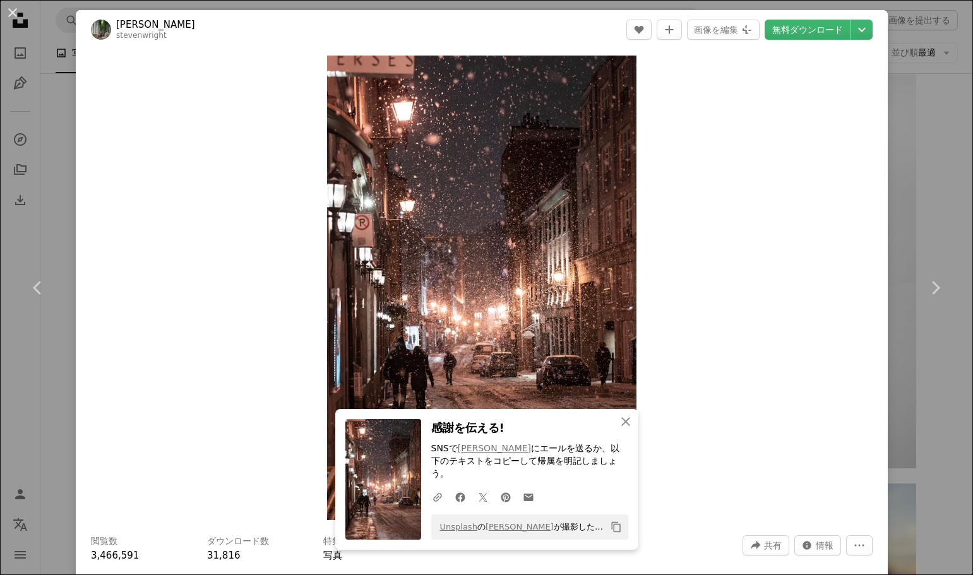
click at [937, 101] on div "An X shape Chevron left Chevron right [PERSON_NAME] stevenwright A heart A plus…" at bounding box center [486, 287] width 973 height 575
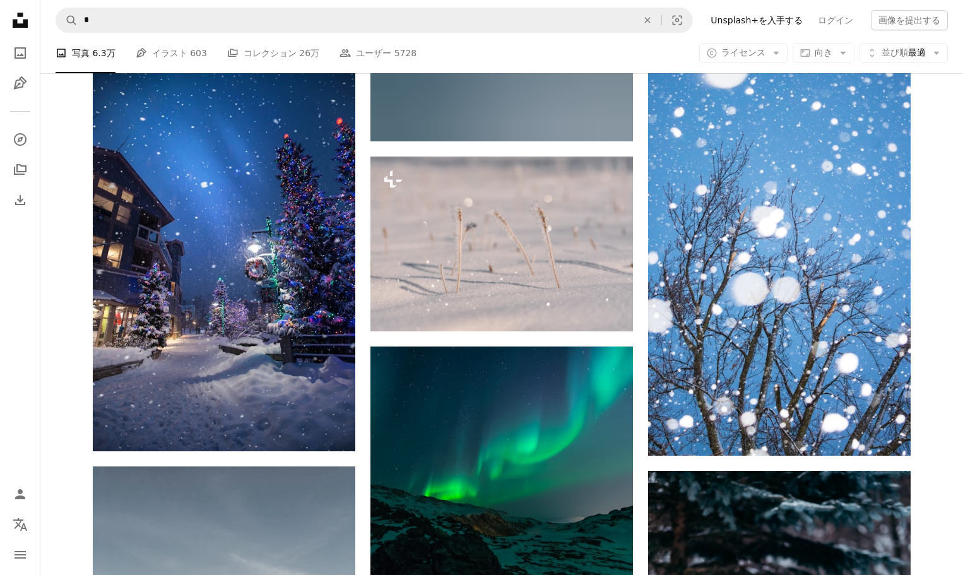
scroll to position [16986, 0]
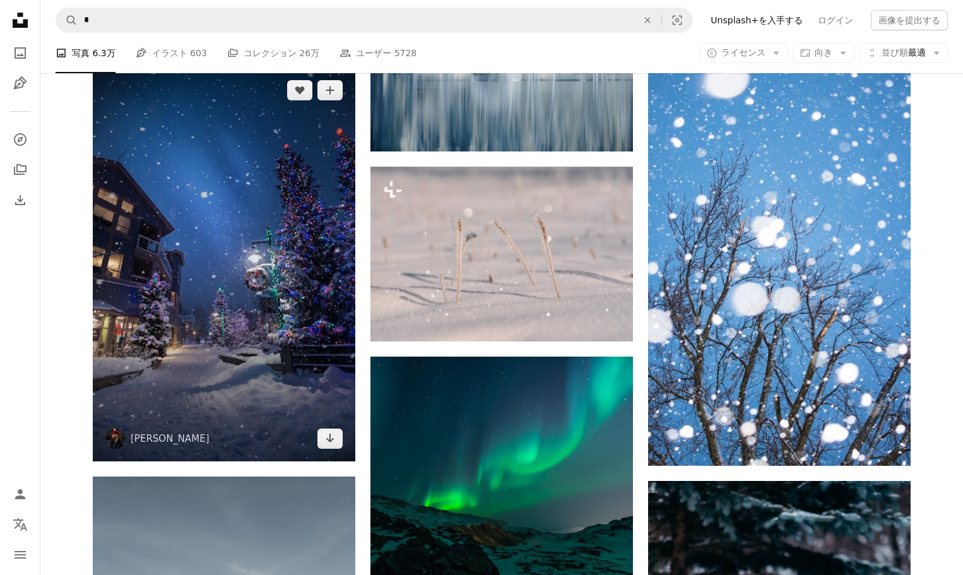
click at [271, 187] on img at bounding box center [224, 265] width 263 height 394
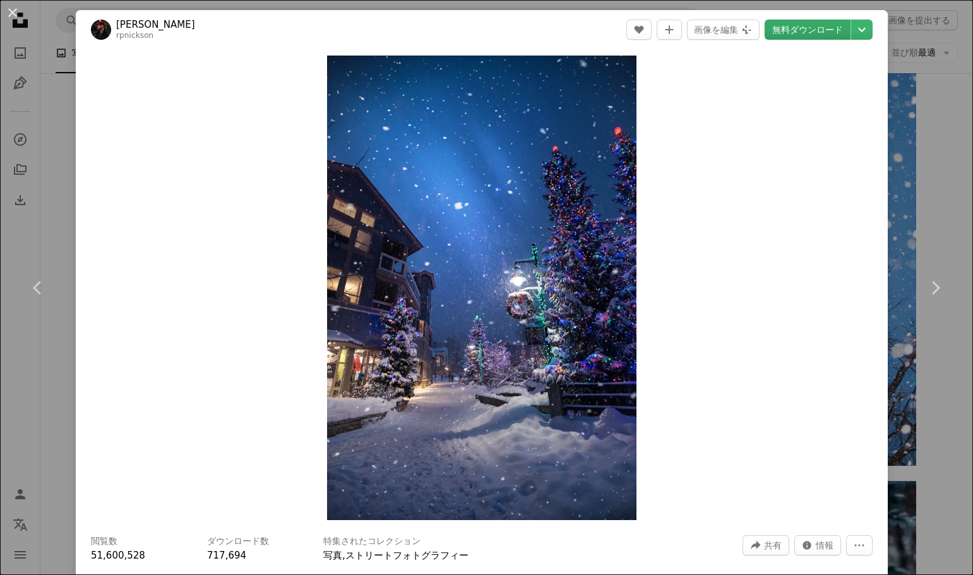
click at [826, 33] on link "無料ダウンロード" at bounding box center [807, 30] width 86 height 20
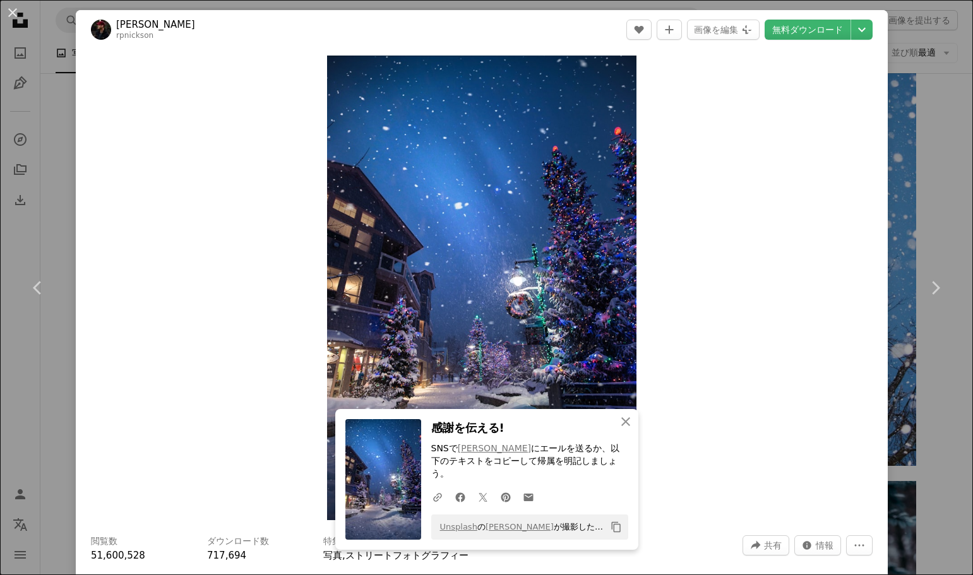
click at [937, 162] on div "An X shape Chevron left Chevron right [PERSON_NAME] rpnickson A heart A plus si…" at bounding box center [486, 287] width 973 height 575
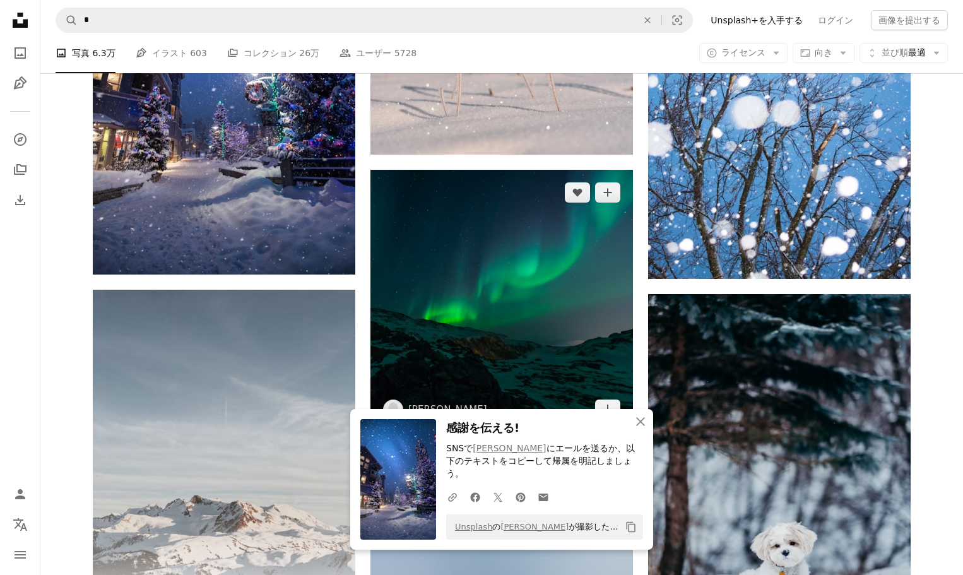
scroll to position [17175, 0]
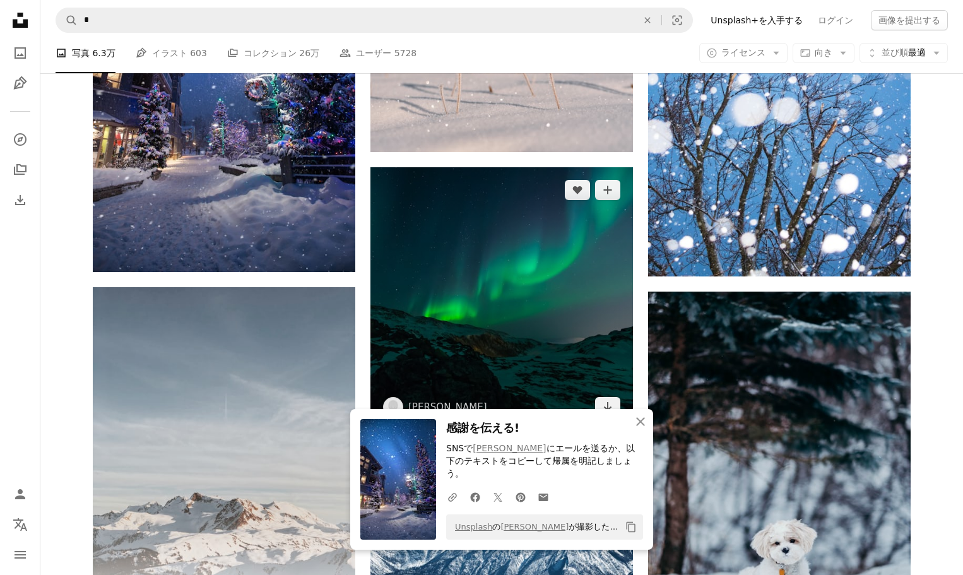
click at [499, 276] on img at bounding box center [502, 298] width 263 height 263
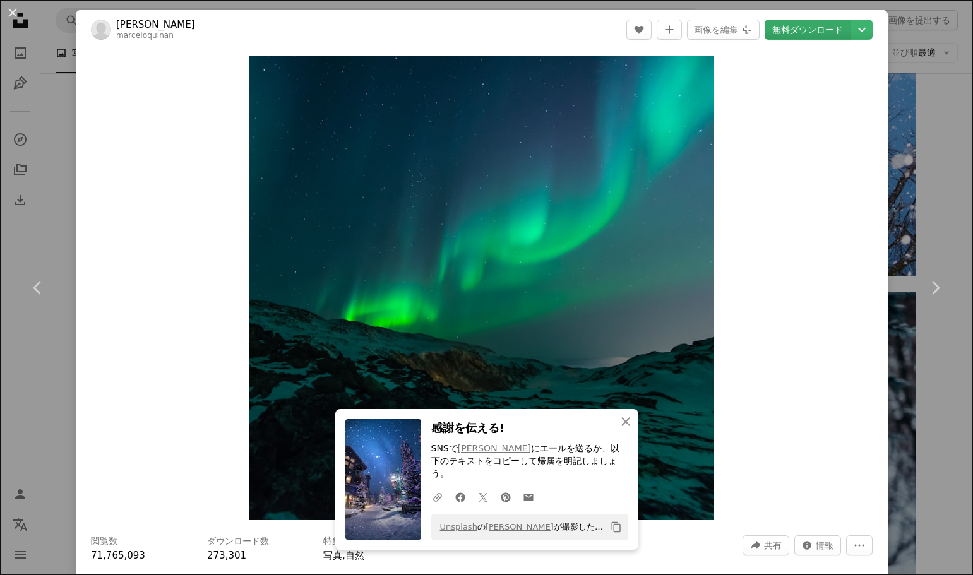
click at [823, 36] on link "無料ダウンロード" at bounding box center [807, 30] width 86 height 20
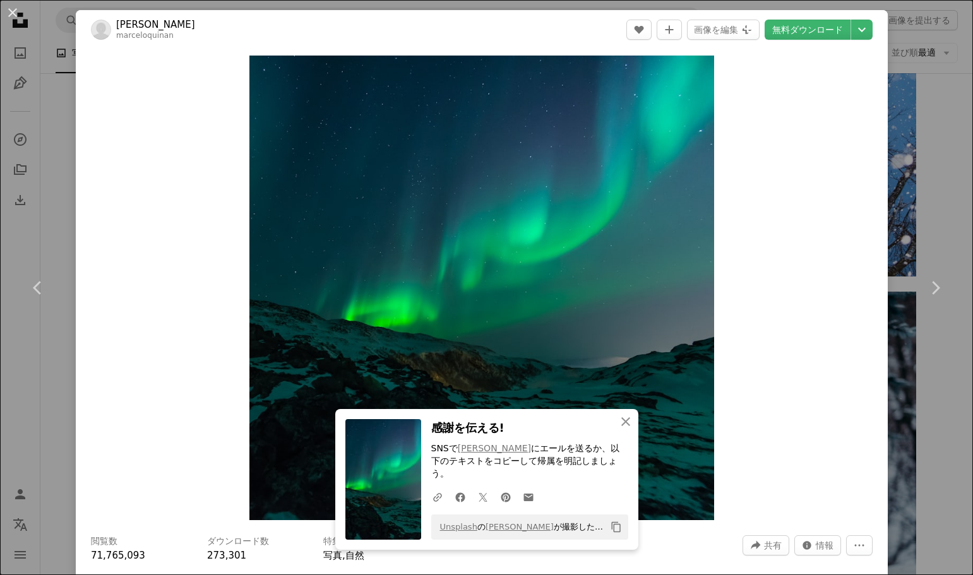
click at [949, 152] on div "An X shape Chevron left Chevron right [PERSON_NAME] marceloquinan A heart A plu…" at bounding box center [486, 287] width 973 height 575
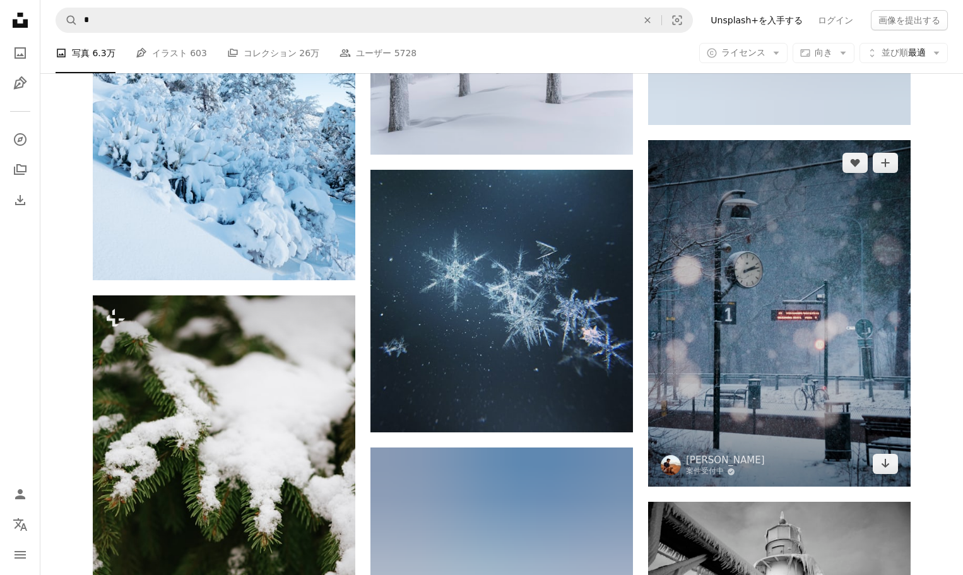
scroll to position [19254, 0]
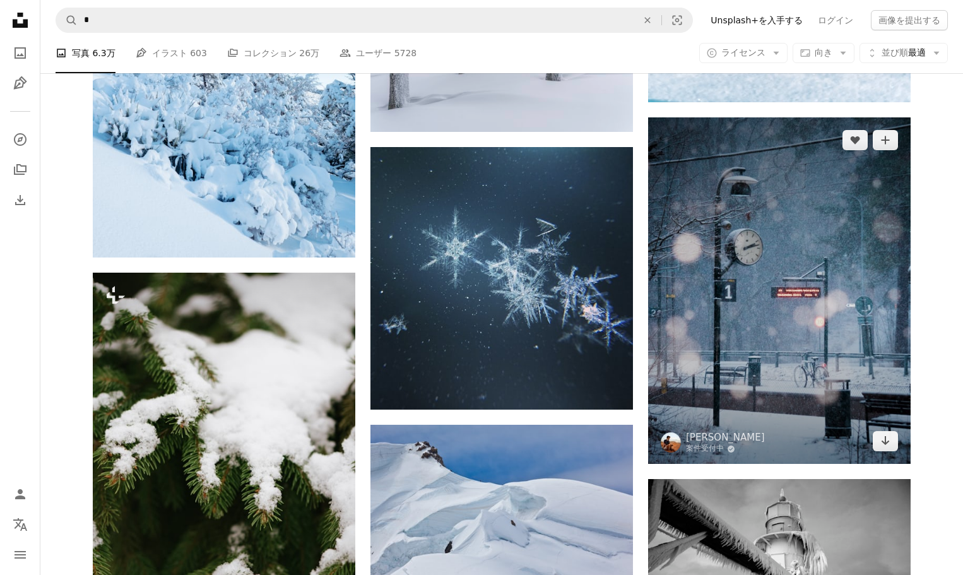
click at [859, 259] on img at bounding box center [779, 290] width 263 height 347
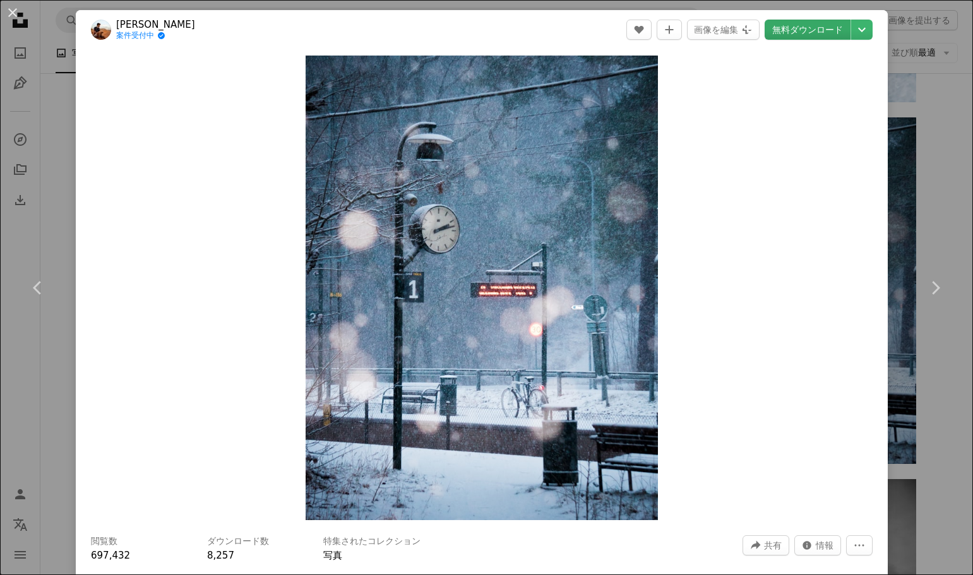
click at [796, 26] on link "無料ダウンロード" at bounding box center [807, 30] width 86 height 20
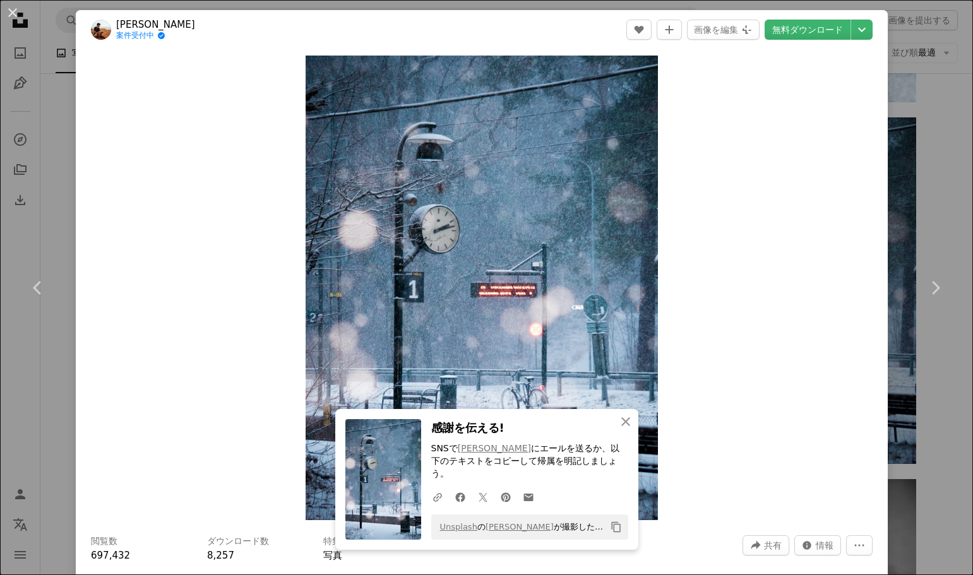
click at [51, 86] on div "An X shape Chevron left Chevron right [PERSON_NAME] 案件受付中 A checkmark inside of…" at bounding box center [486, 287] width 973 height 575
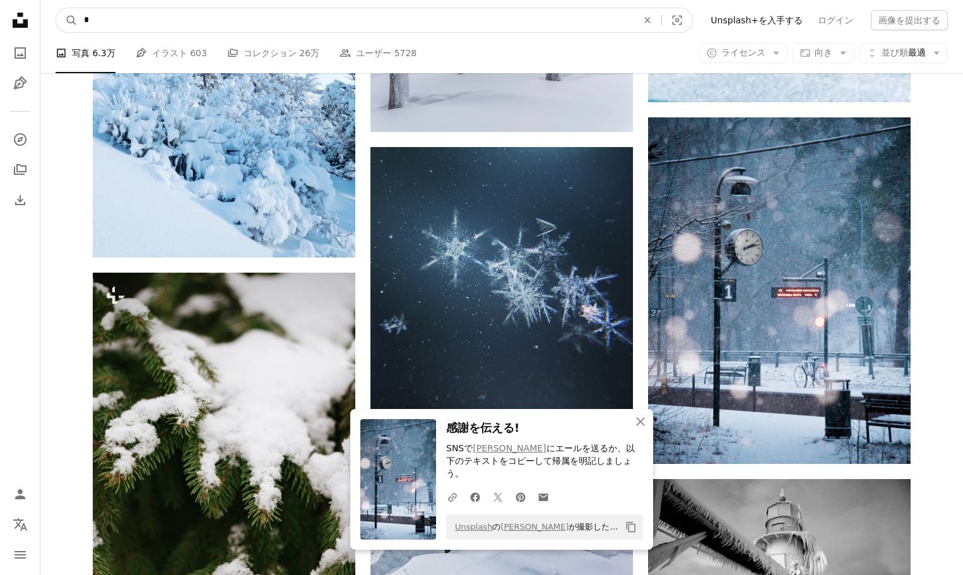
drag, startPoint x: 214, startPoint y: 23, endPoint x: 17, endPoint y: 18, distance: 197.0
type input "***"
click button "A magnifying glass" at bounding box center [66, 20] width 21 height 24
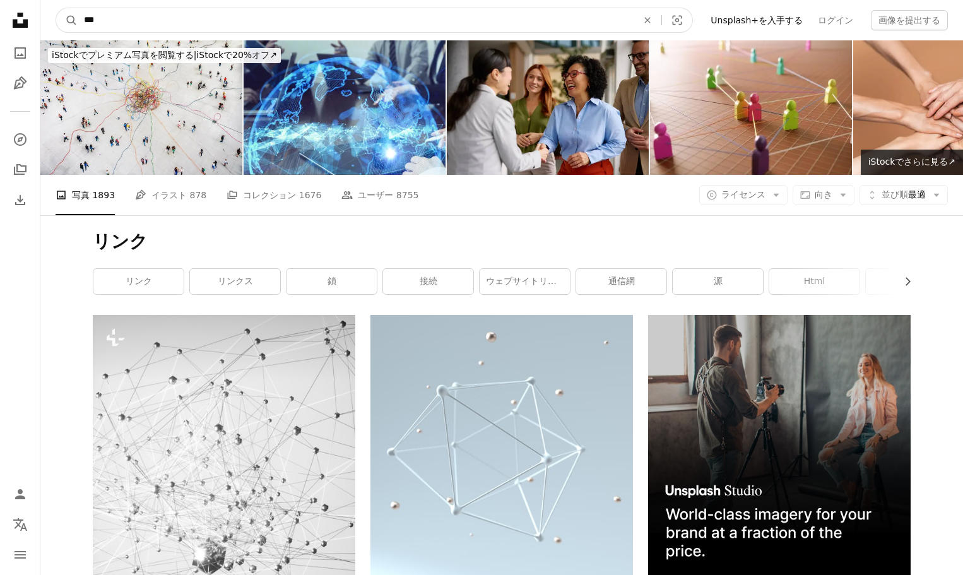
click at [146, 18] on input "***" at bounding box center [356, 20] width 556 height 24
type input "********"
click button "A magnifying glass" at bounding box center [66, 20] width 21 height 24
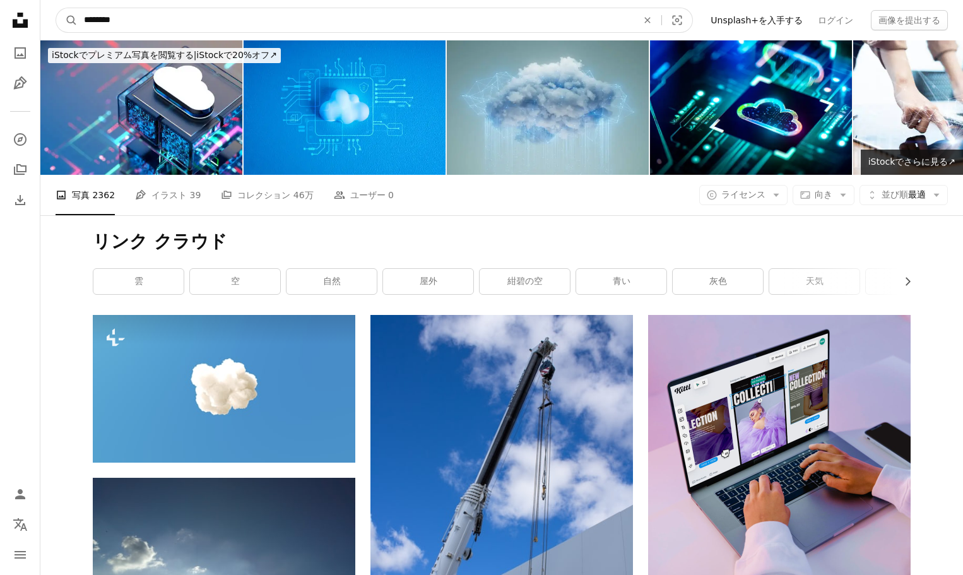
drag, startPoint x: 105, startPoint y: 21, endPoint x: 83, endPoint y: 23, distance: 22.8
click at [83, 23] on input "********" at bounding box center [356, 20] width 556 height 24
type input "****"
click button "A magnifying glass" at bounding box center [66, 20] width 21 height 24
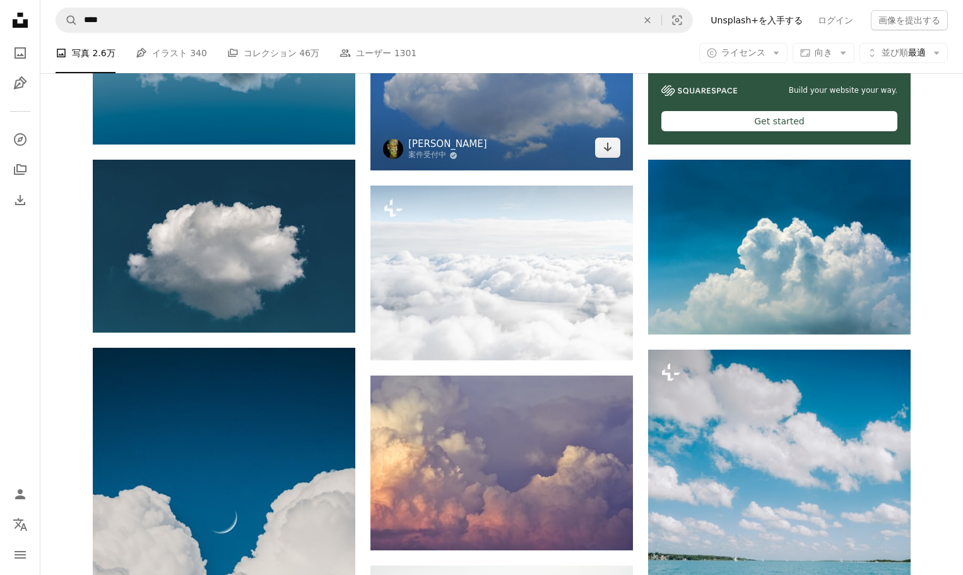
scroll to position [568, 0]
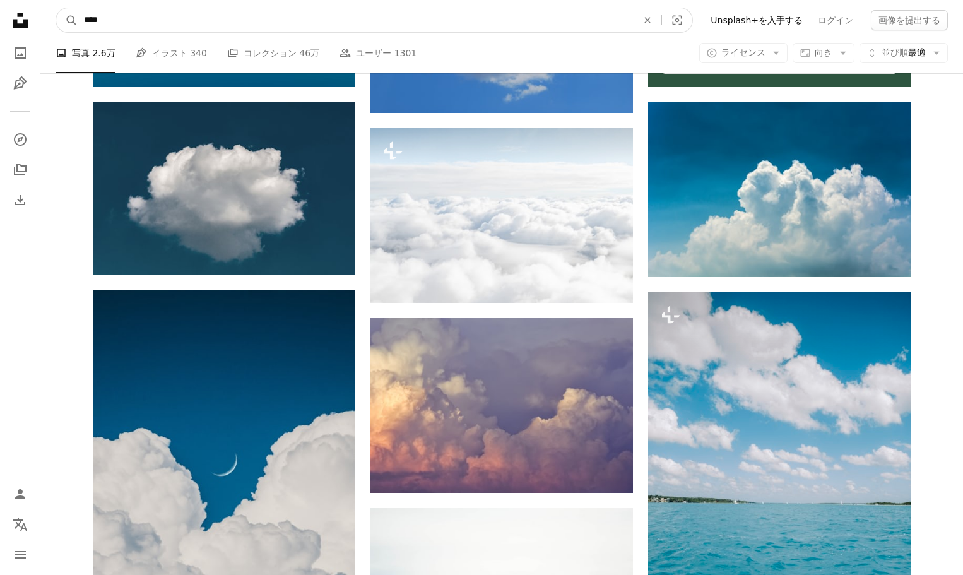
drag, startPoint x: 119, startPoint y: 21, endPoint x: 49, endPoint y: 23, distance: 70.7
click at [49, 23] on nav "A magnifying glass **** An X shape Visual search Filters Unsplash+を入手する ログイン 画像…" at bounding box center [501, 20] width 923 height 40
type input "**"
click button "A magnifying glass" at bounding box center [66, 20] width 21 height 24
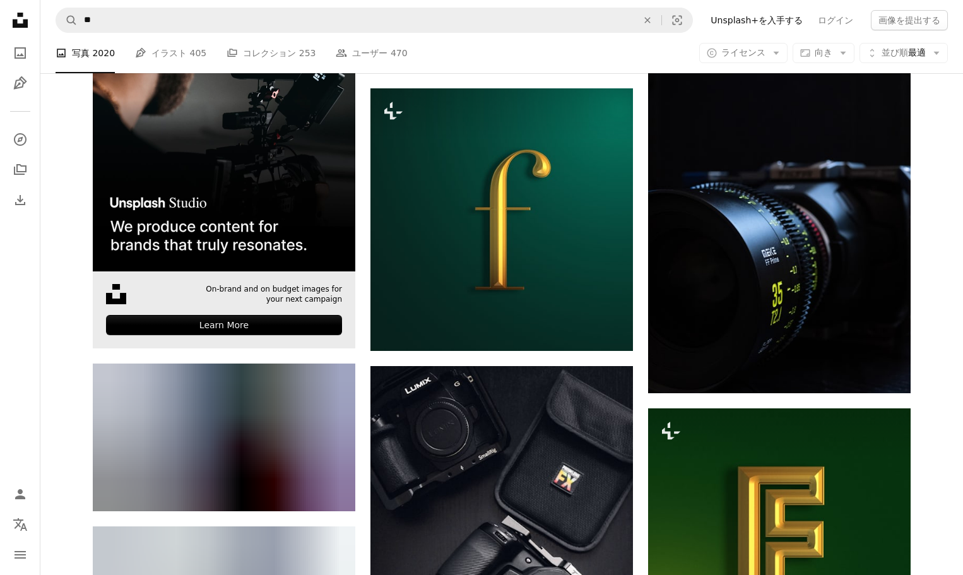
scroll to position [2967, 0]
